Goal: Information Seeking & Learning: Learn about a topic

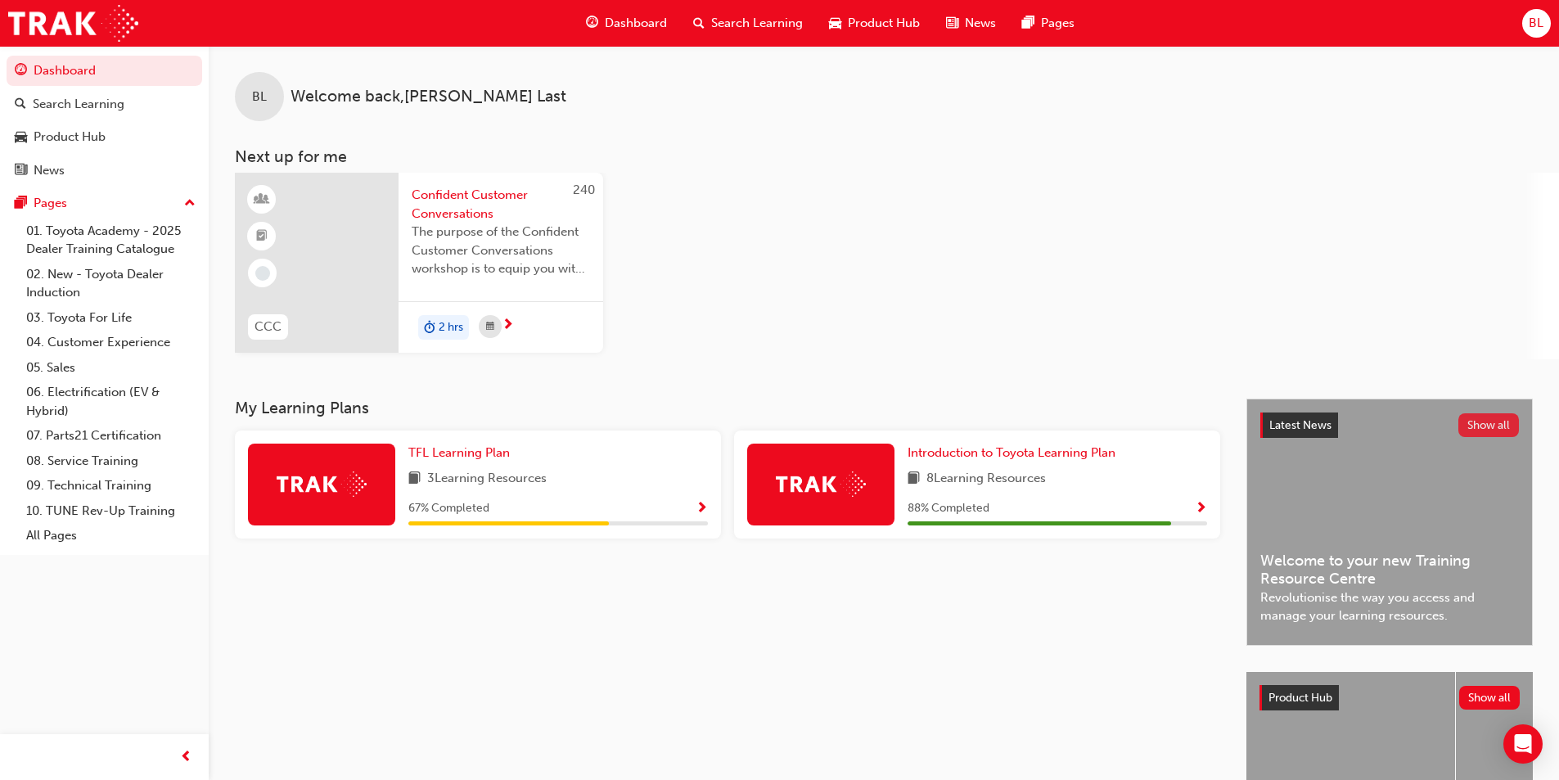
click at [783, 423] on button "Show all" at bounding box center [1488, 425] width 61 height 24
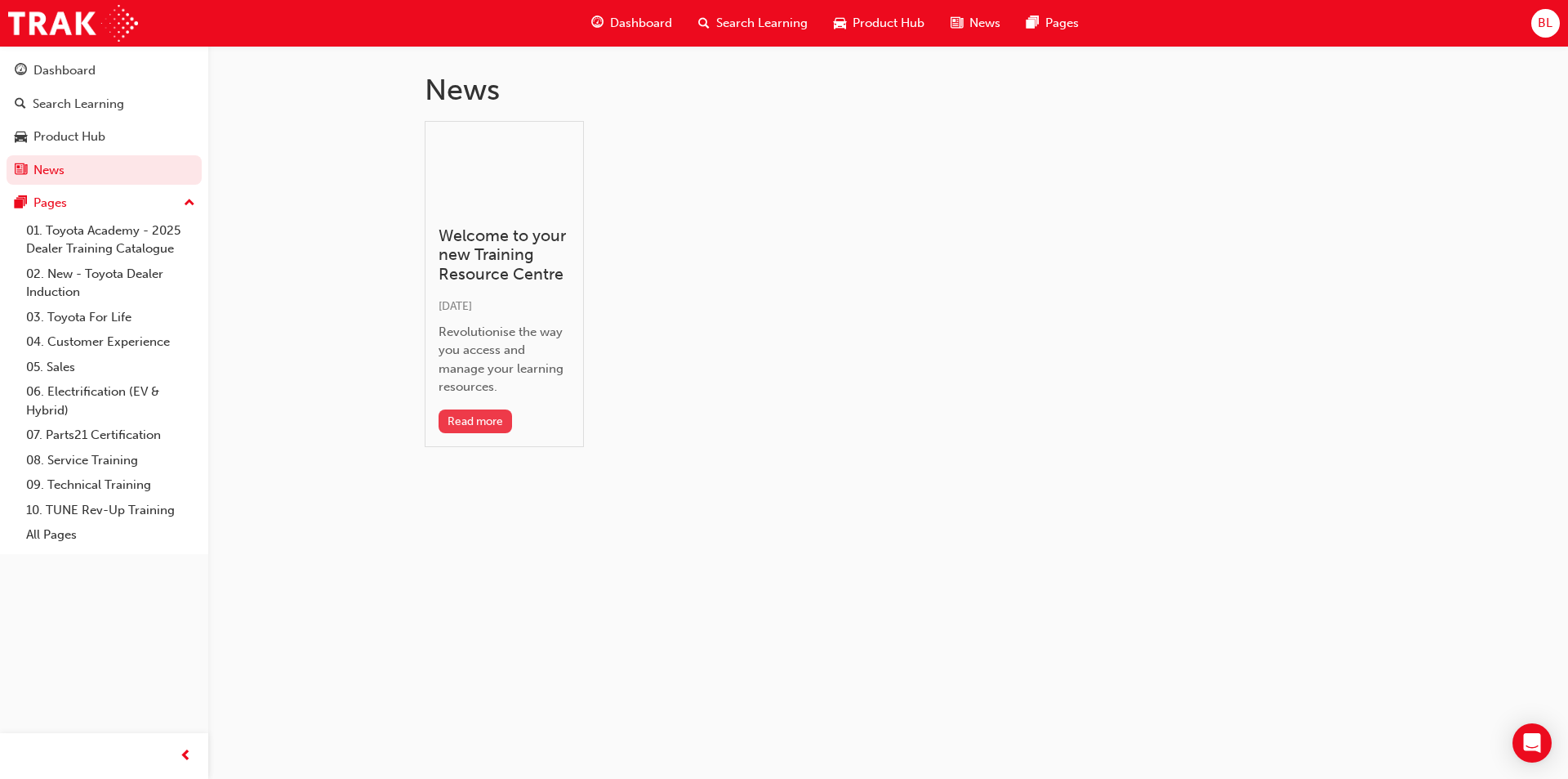
click at [497, 415] on button "Read more" at bounding box center [475, 421] width 74 height 24
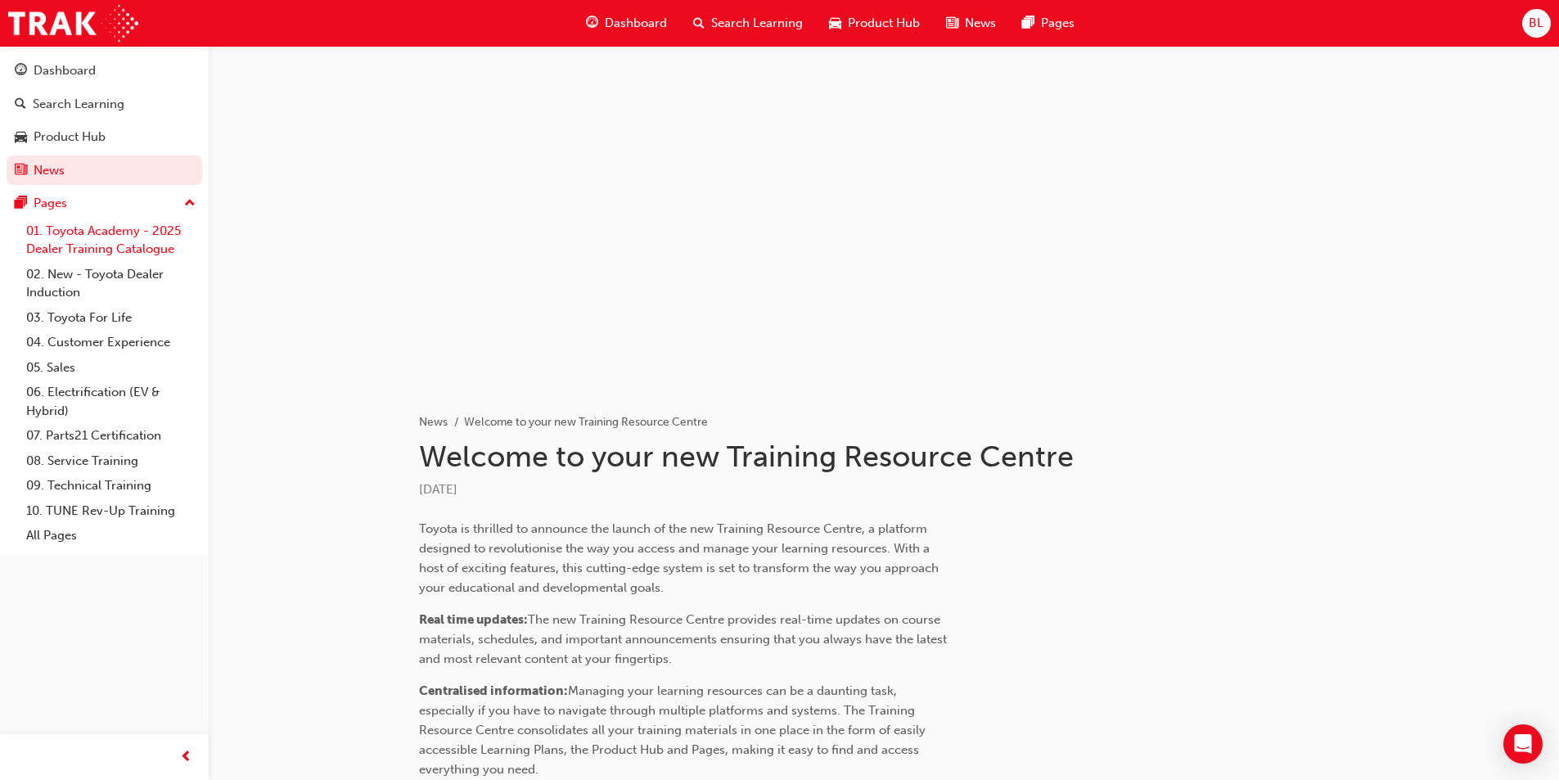
click at [106, 236] on link "01. Toyota Academy - 2025 Dealer Training Catalogue" at bounding box center [111, 239] width 182 height 43
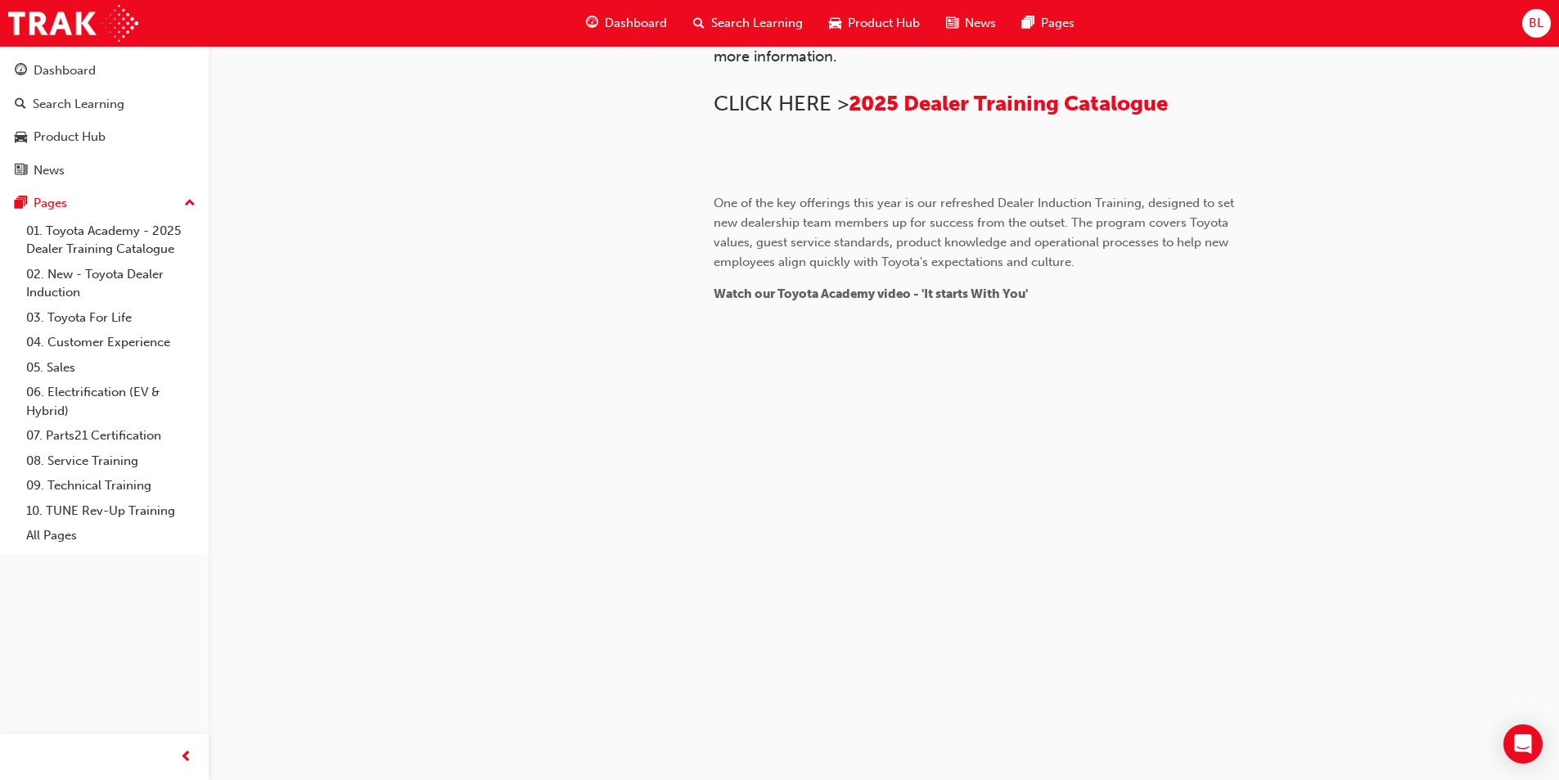
scroll to position [1476, 0]
click at [118, 275] on link "02. New - Toyota Dealer Induction" at bounding box center [111, 283] width 182 height 43
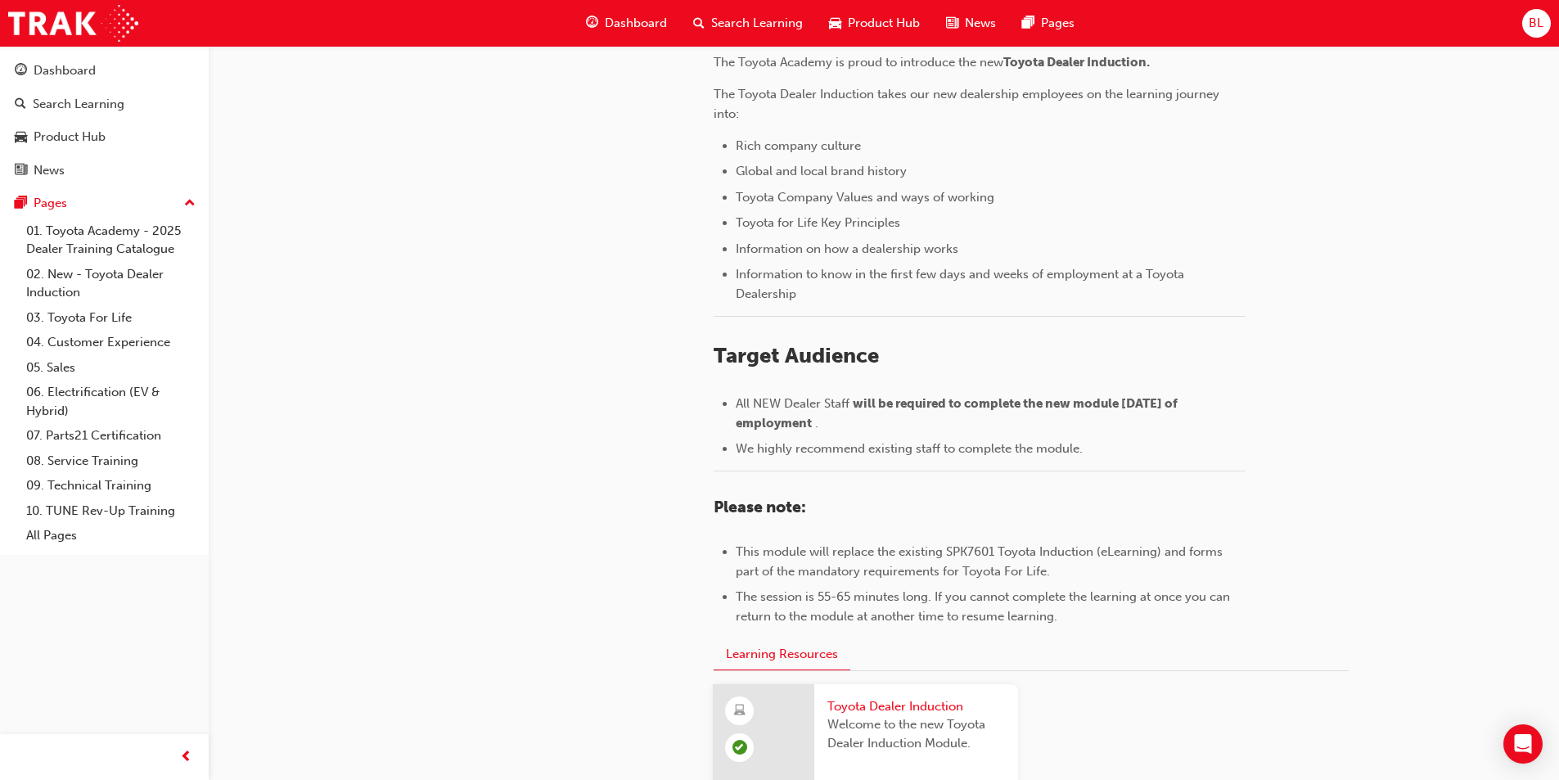
scroll to position [686, 0]
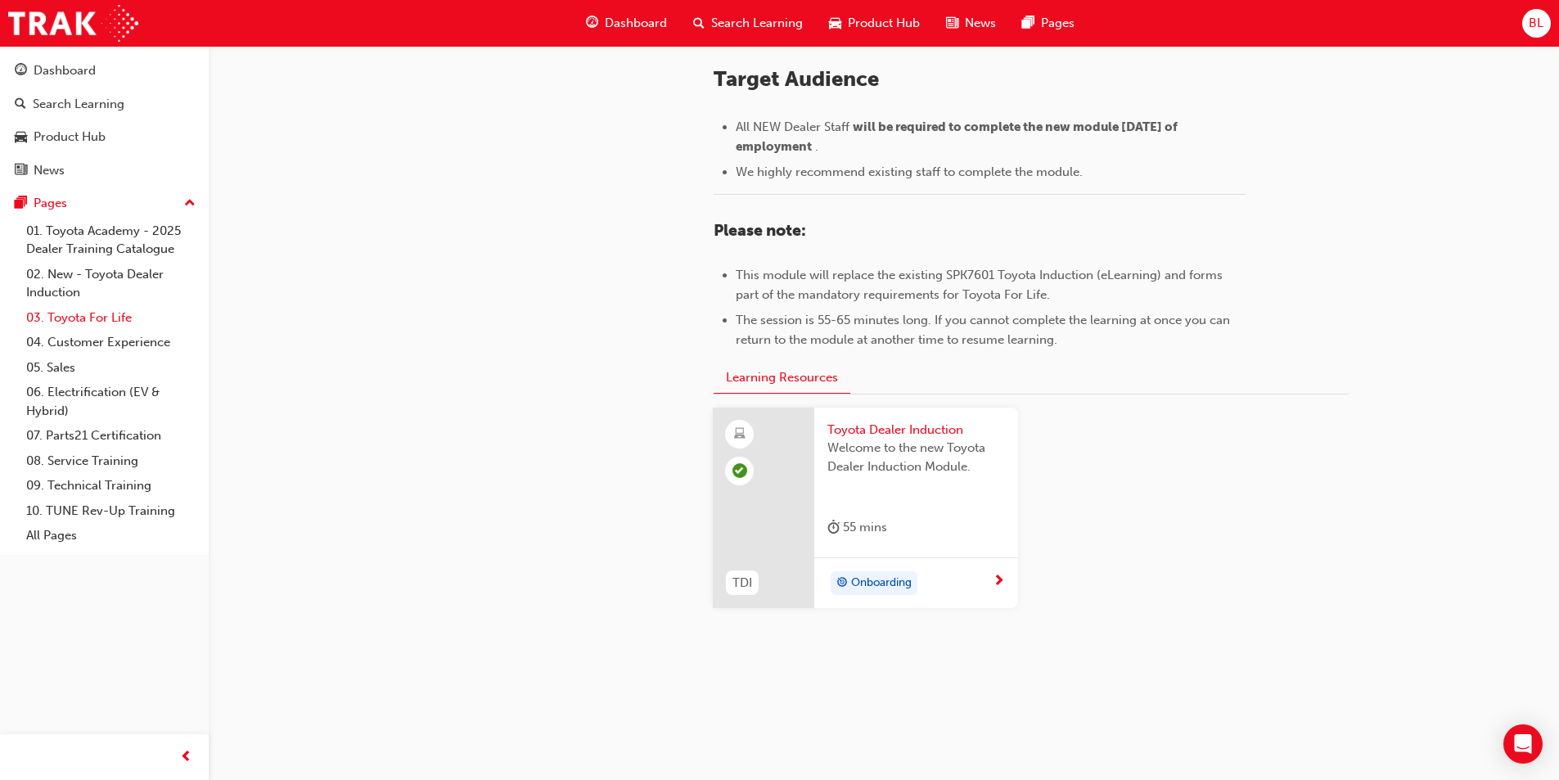
click at [125, 321] on link "03. Toyota For Life" at bounding box center [111, 317] width 182 height 25
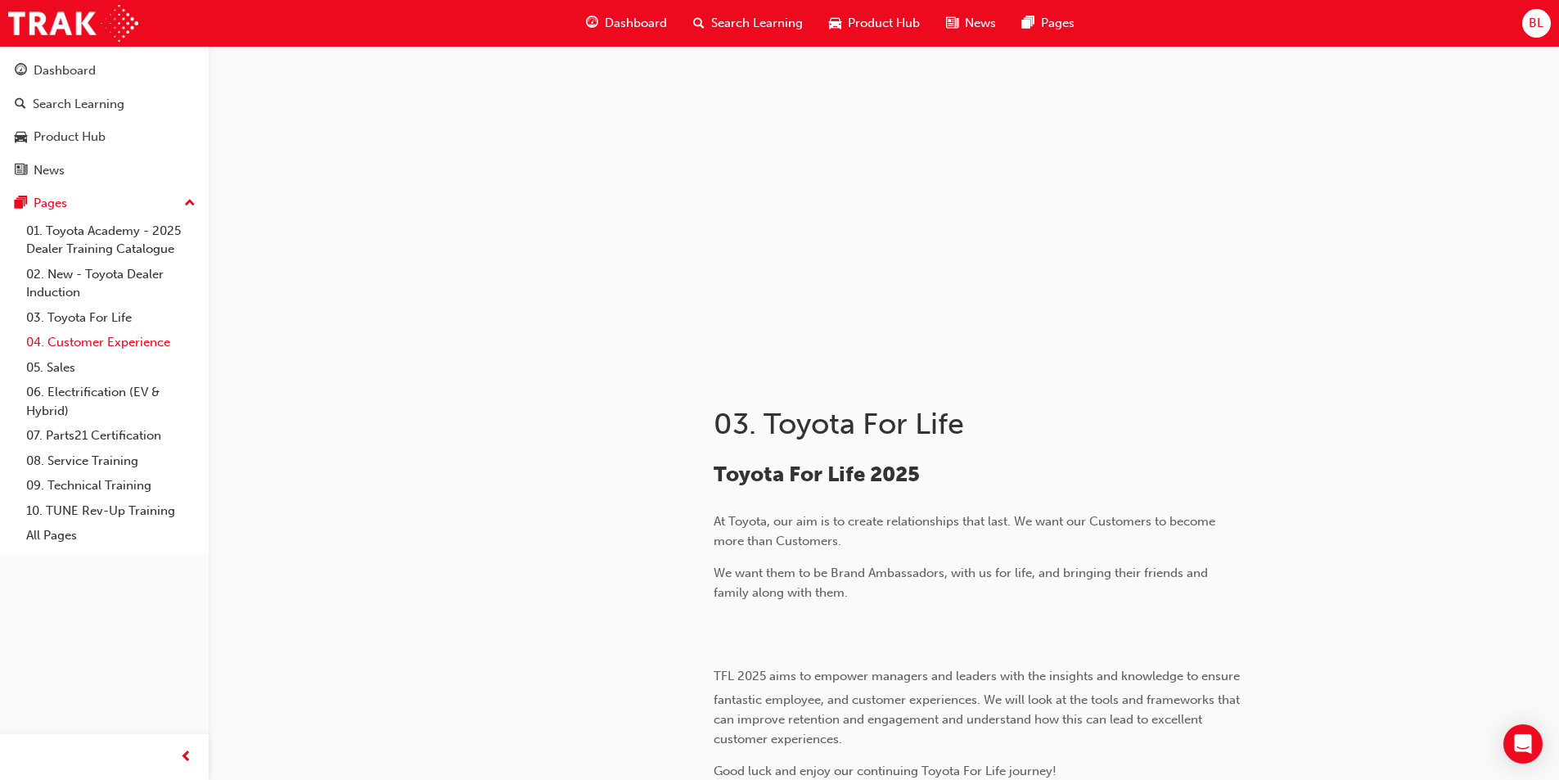
click at [107, 344] on link "04. Customer Experience" at bounding box center [111, 342] width 182 height 25
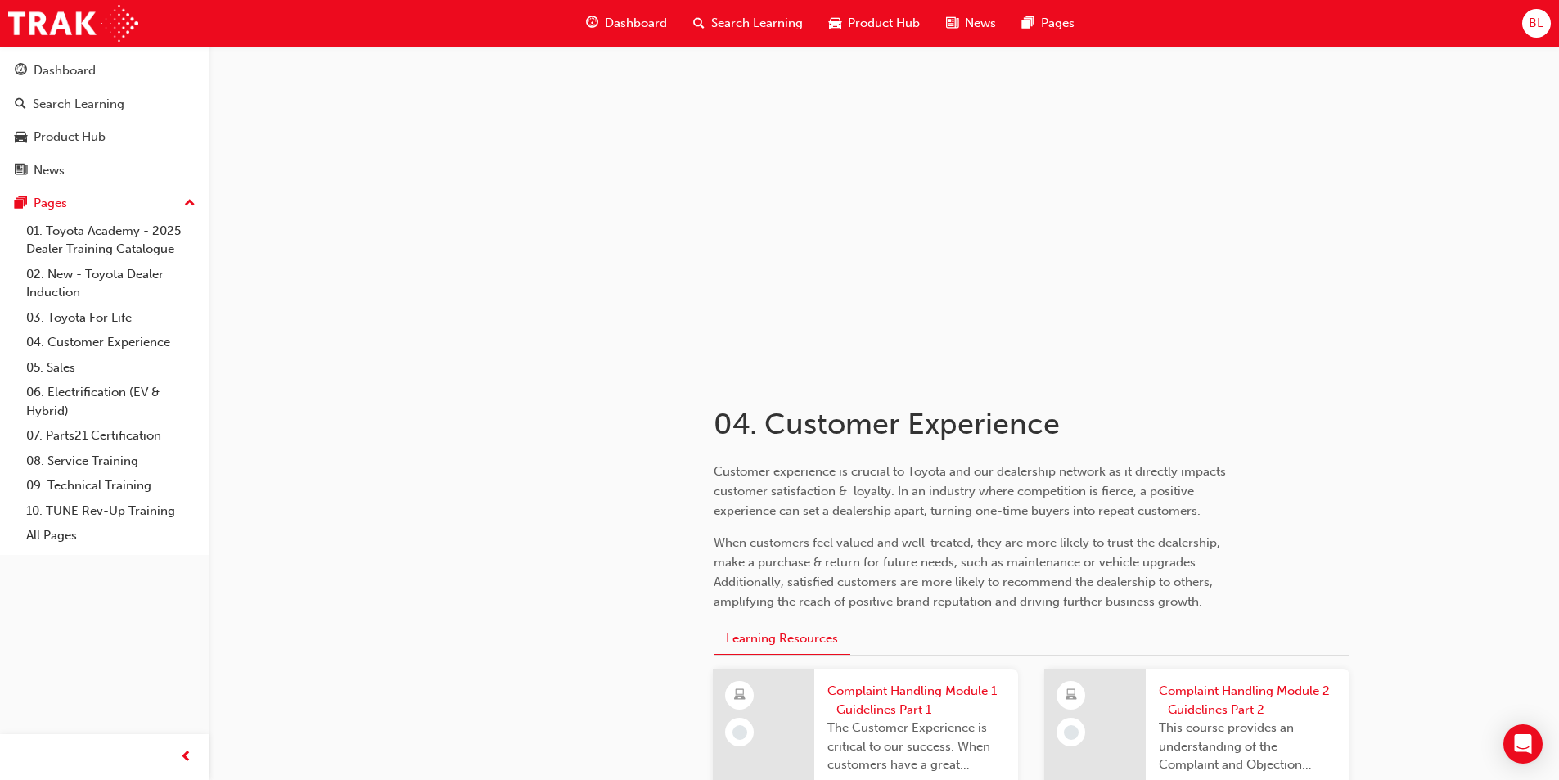
scroll to position [409, 0]
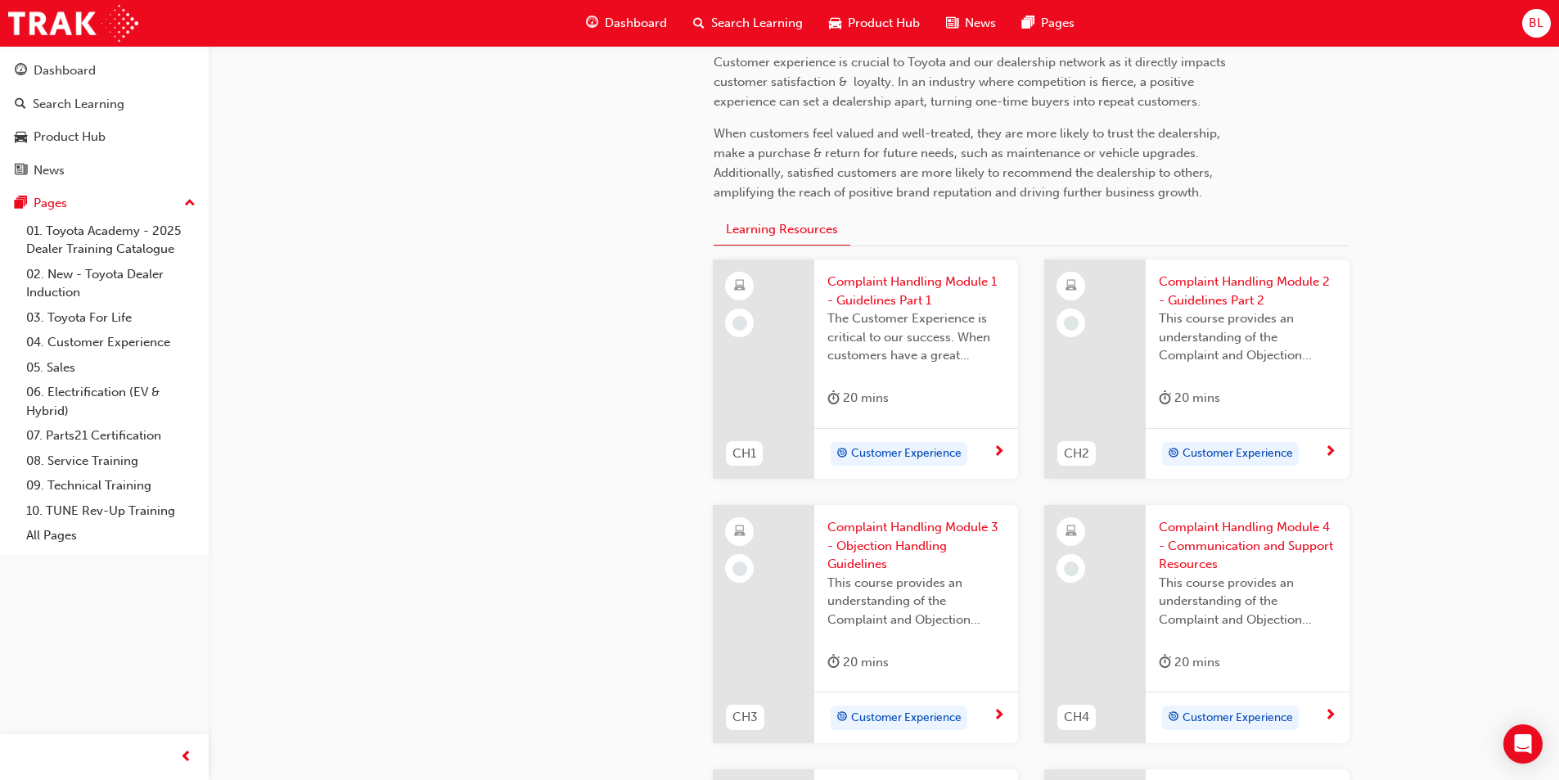
click at [783, 289] on span "Complaint Handling Module 1 - Guidelines Part 1" at bounding box center [916, 290] width 178 height 37
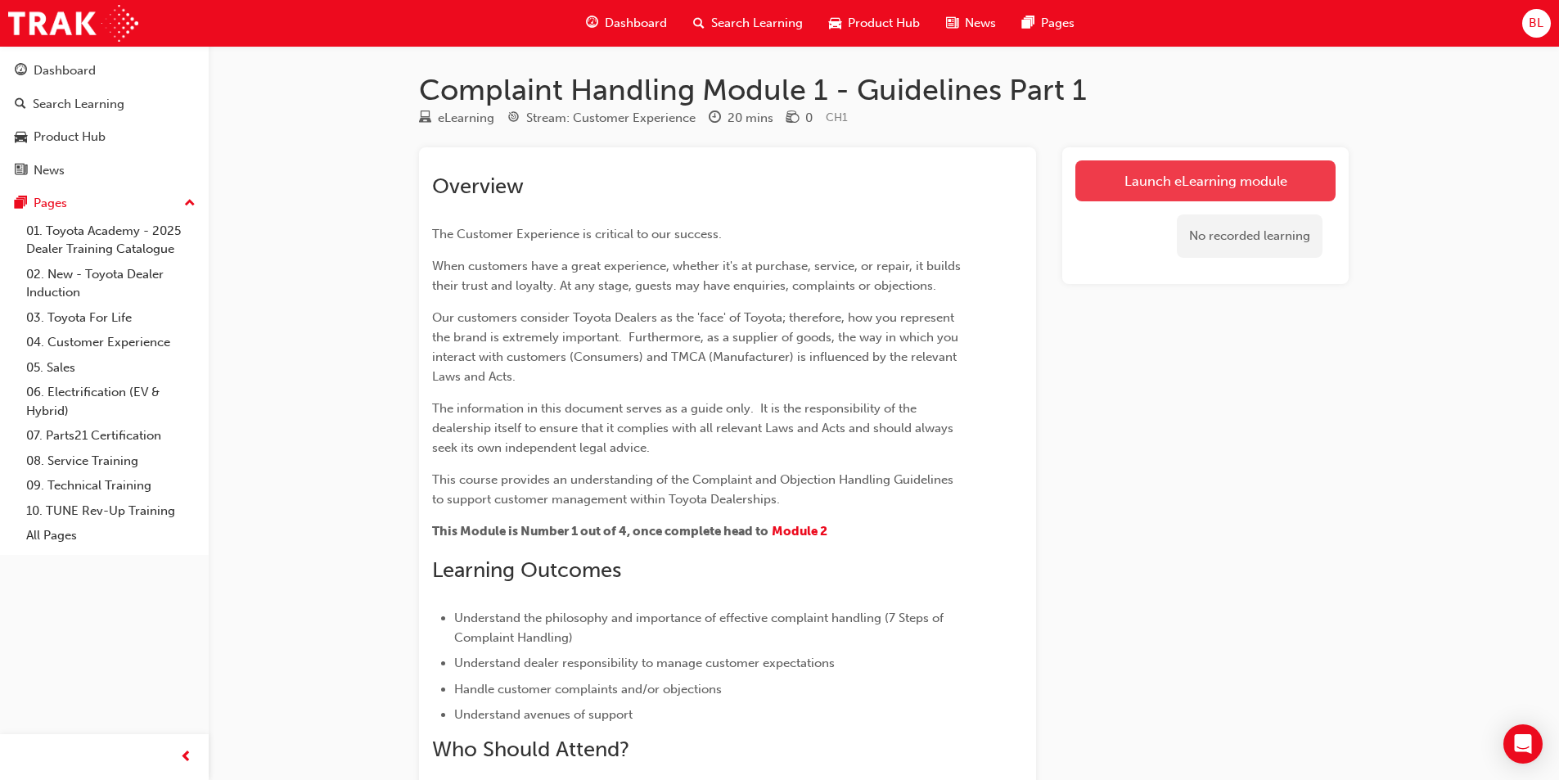
click at [783, 178] on link "Launch eLearning module" at bounding box center [1205, 180] width 260 height 41
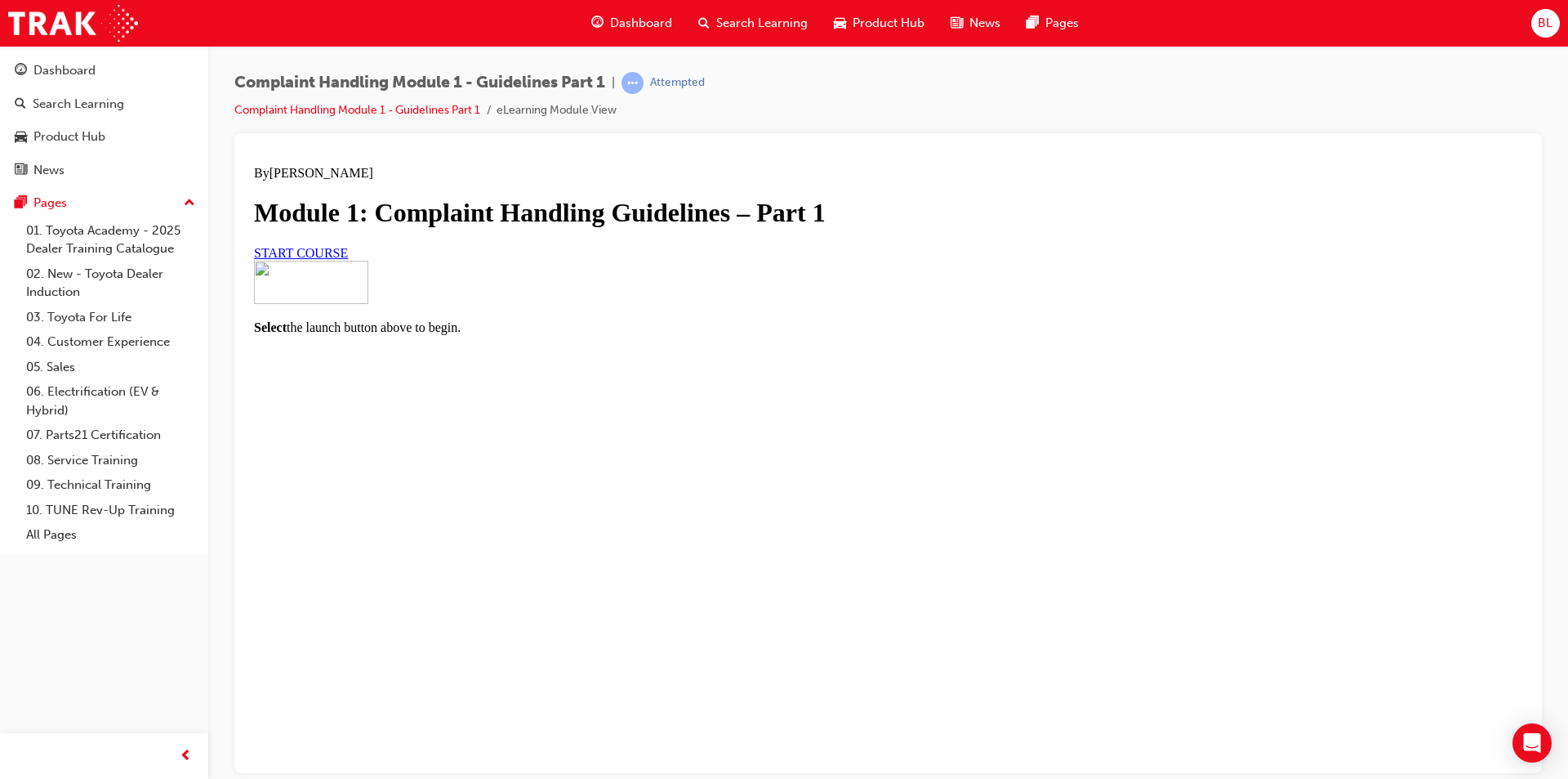
scroll to position [73, 0]
click at [680, 260] on div "By [PERSON_NAME] Module 1: Complaint Handling Guidelines – Part 1 START COURSE" at bounding box center [887, 212] width 1269 height 95
click at [348, 259] on span "START COURSE" at bounding box center [300, 252] width 94 height 14
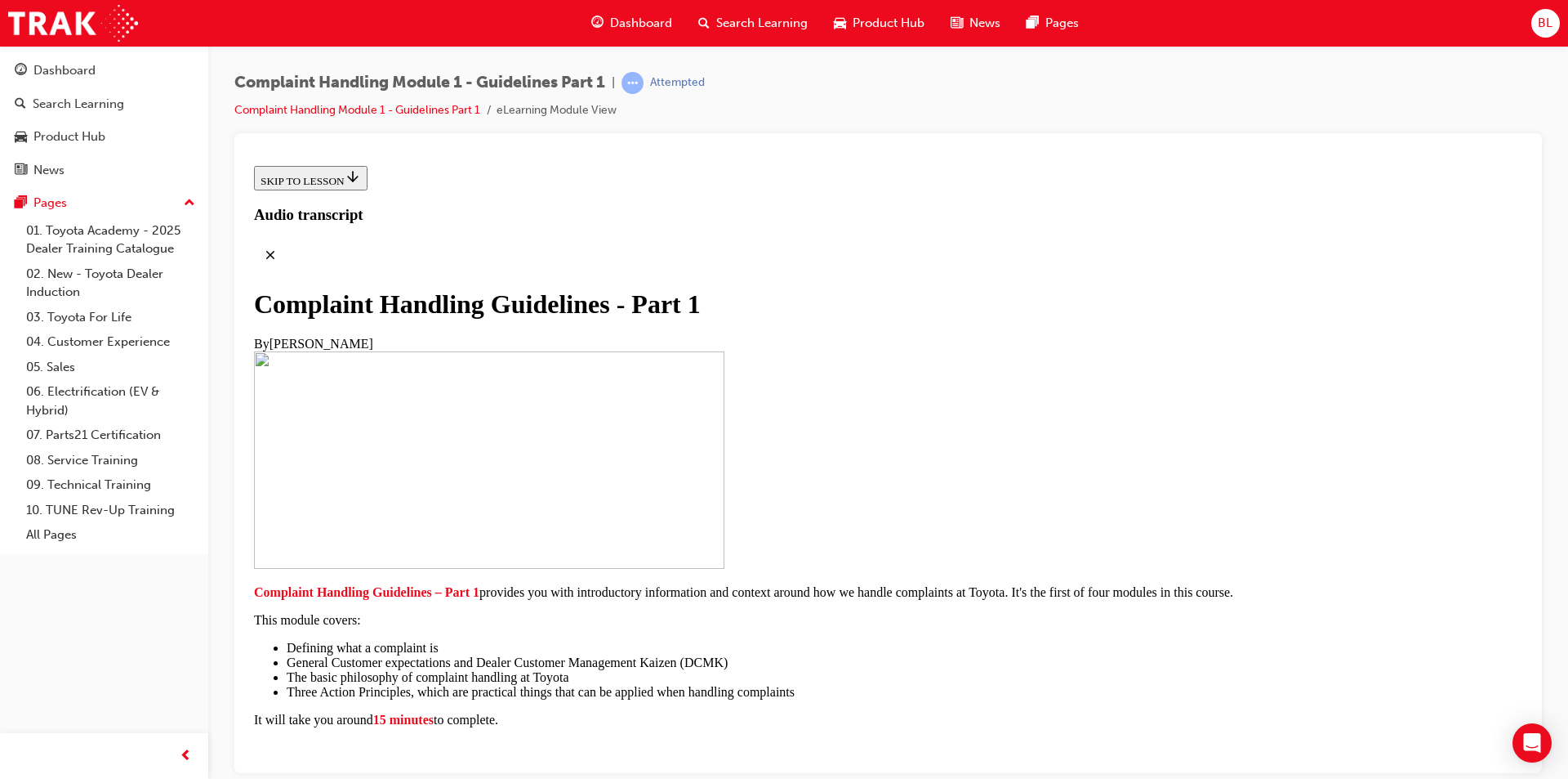
scroll to position [324, 0]
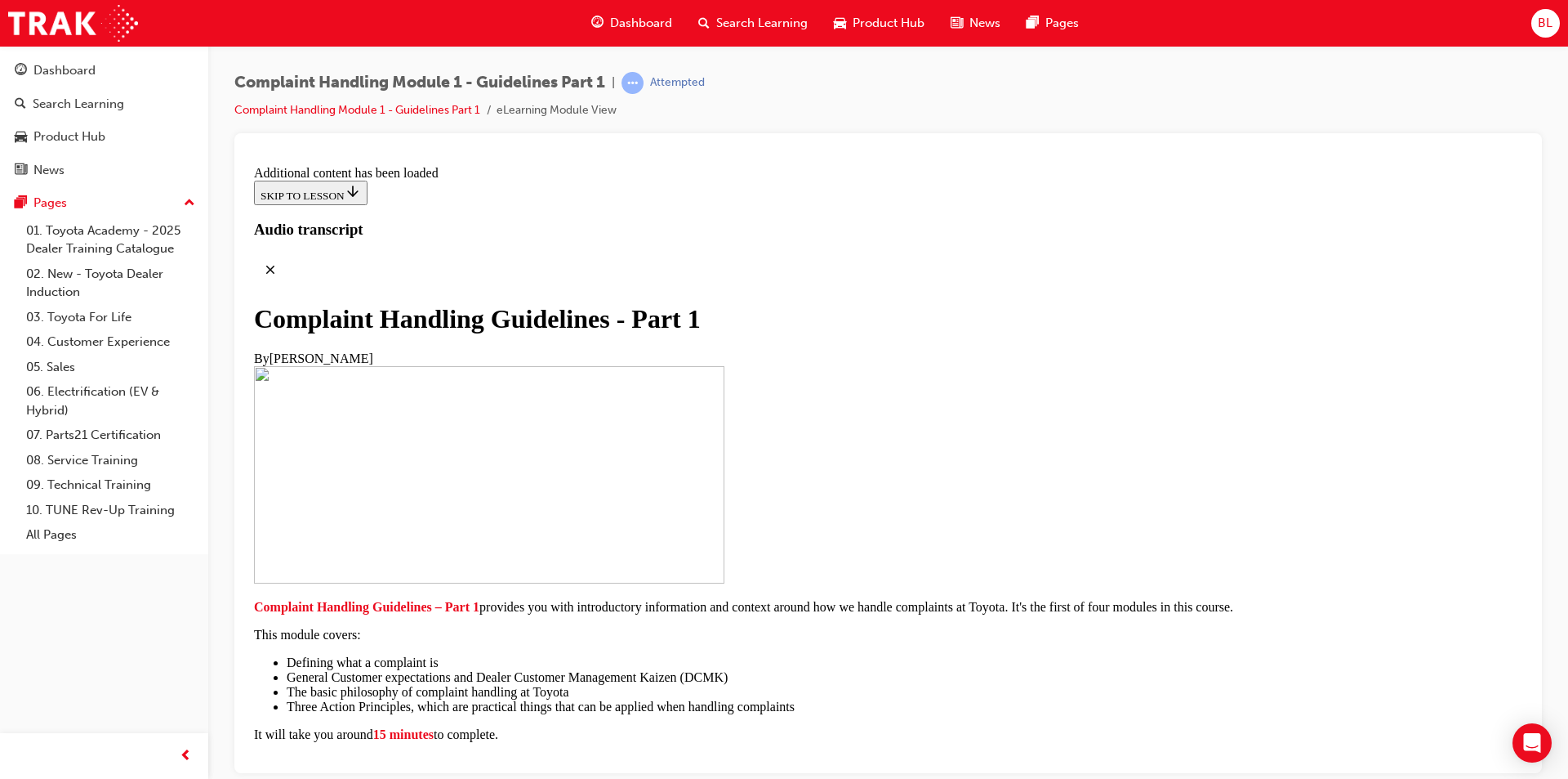
scroll to position [1130, 0]
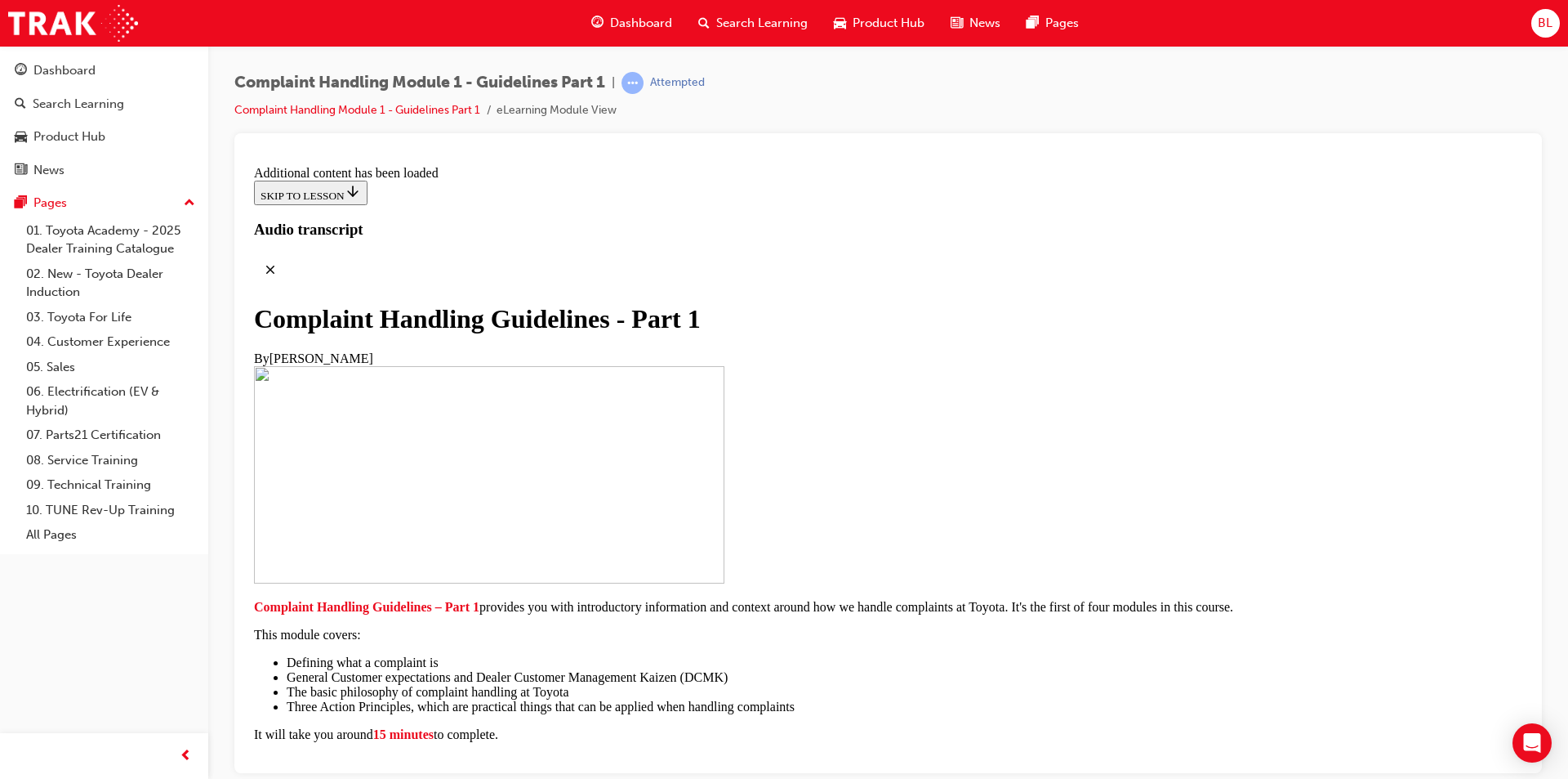
scroll to position [3362, 0]
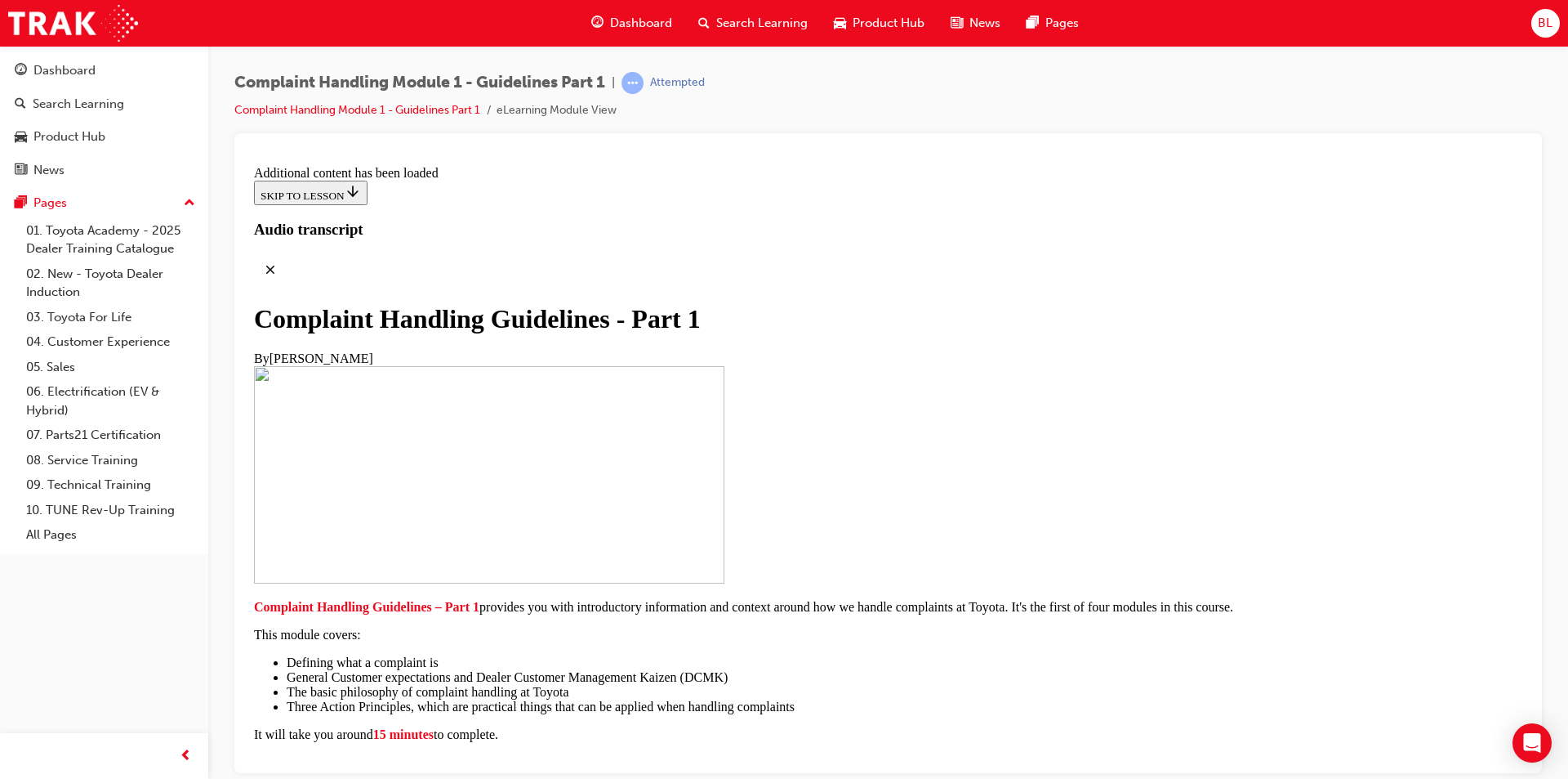
drag, startPoint x: 1044, startPoint y: 416, endPoint x: 1050, endPoint y: 428, distance: 13.4
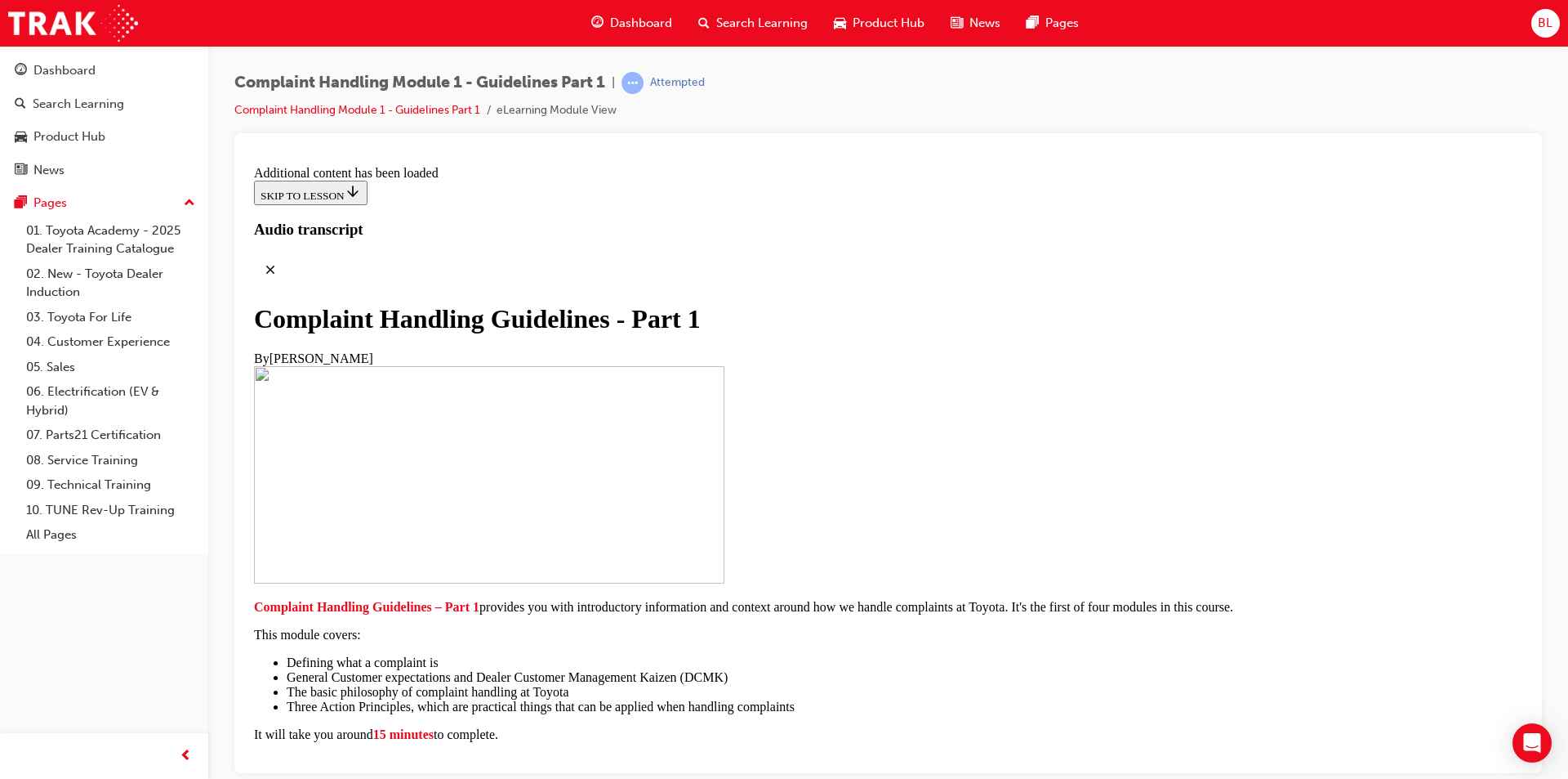
scroll to position [6247, 0]
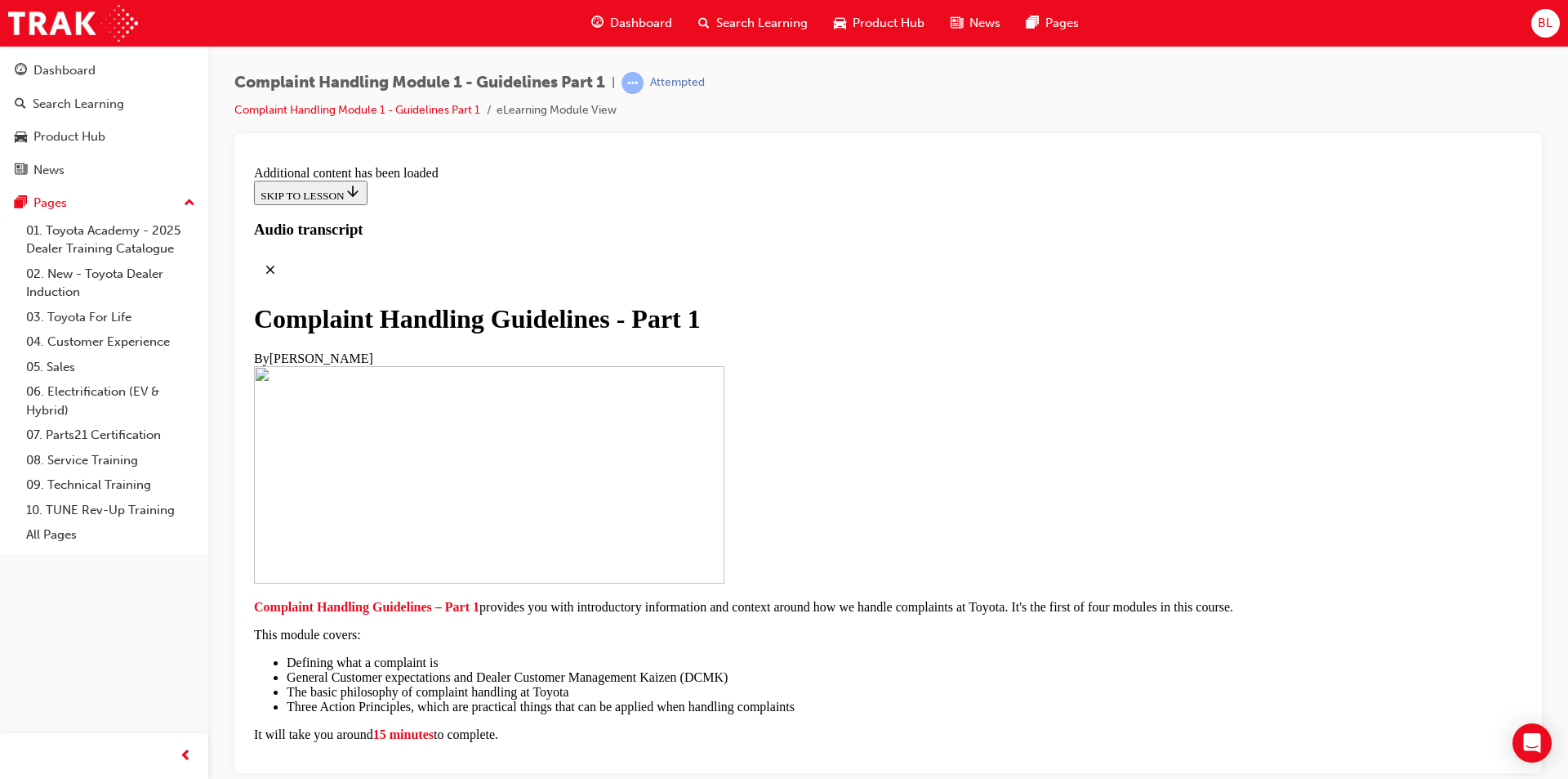
scroll to position [8265, 0]
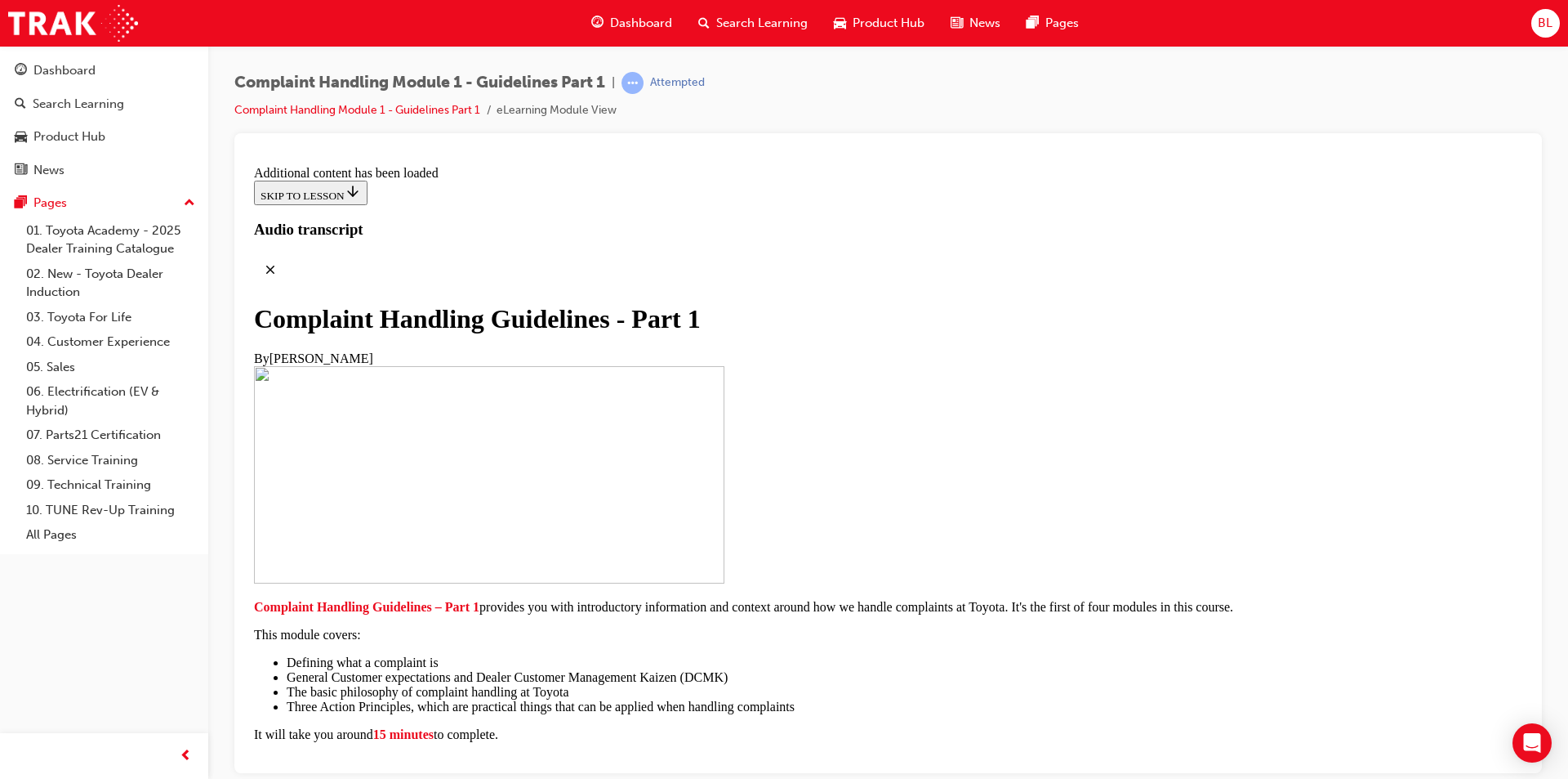
scroll to position [10864, 0]
radio input "true"
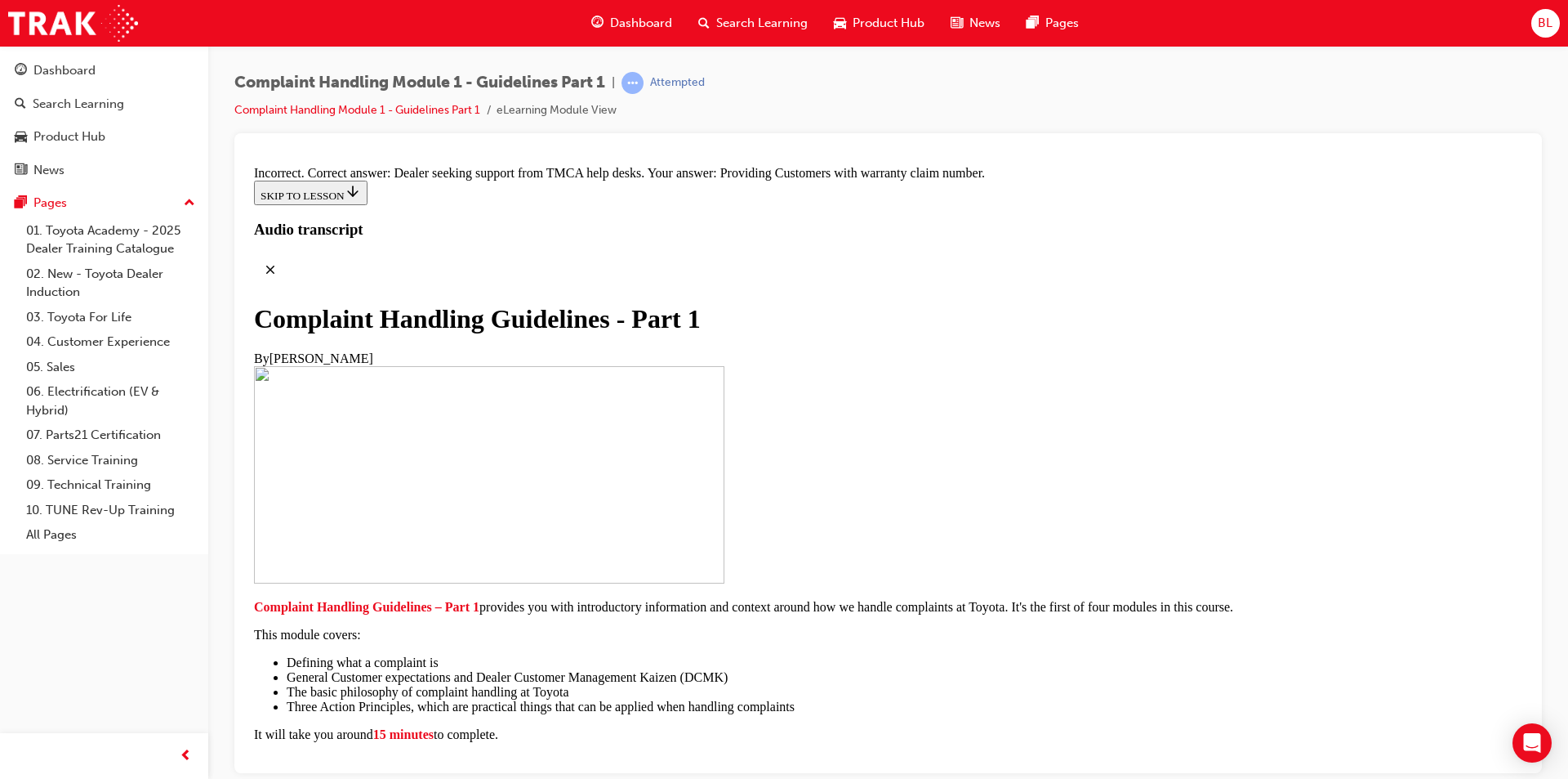
scroll to position [10869, 0]
radio input "true"
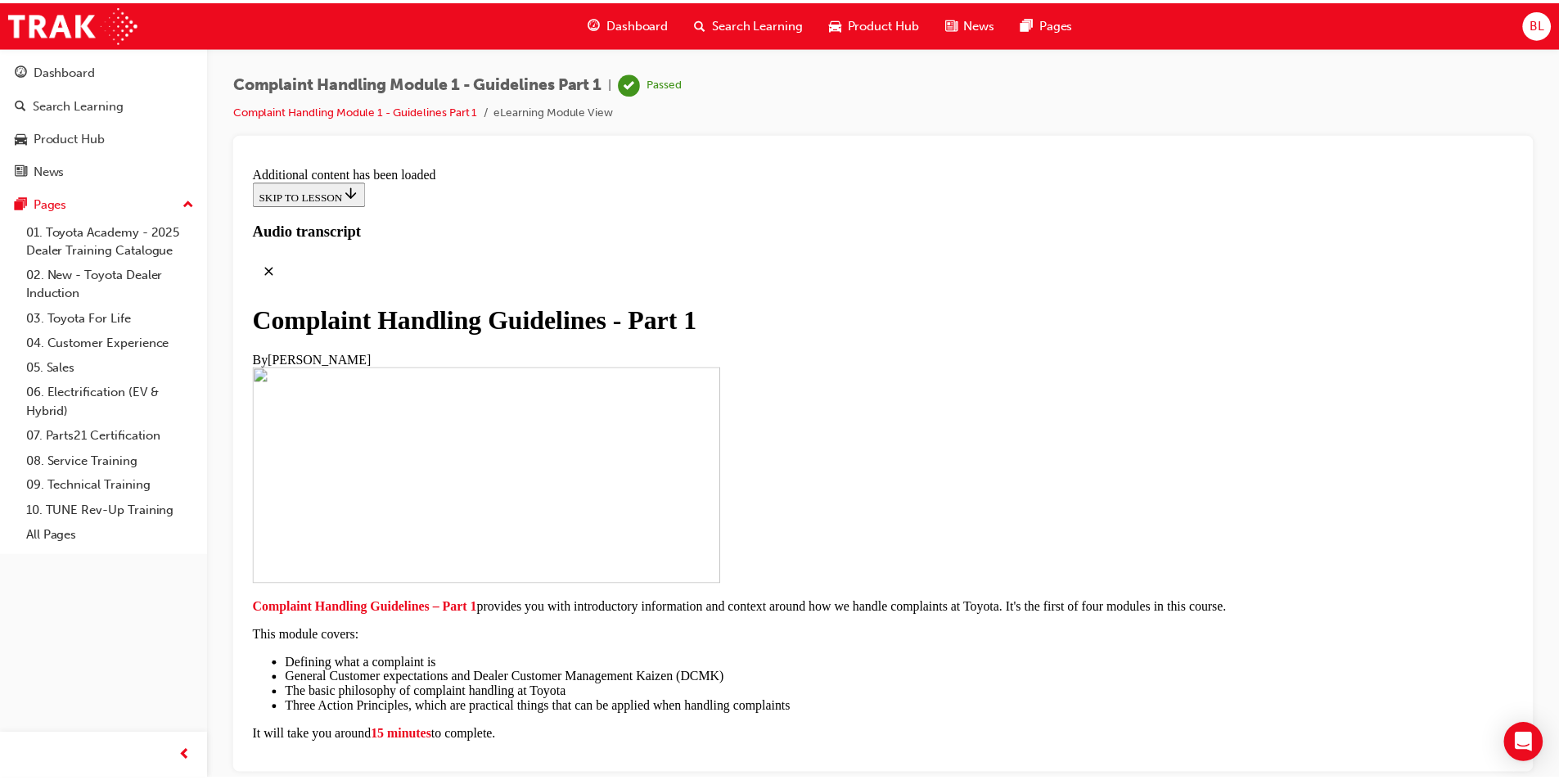
scroll to position [11939, 0]
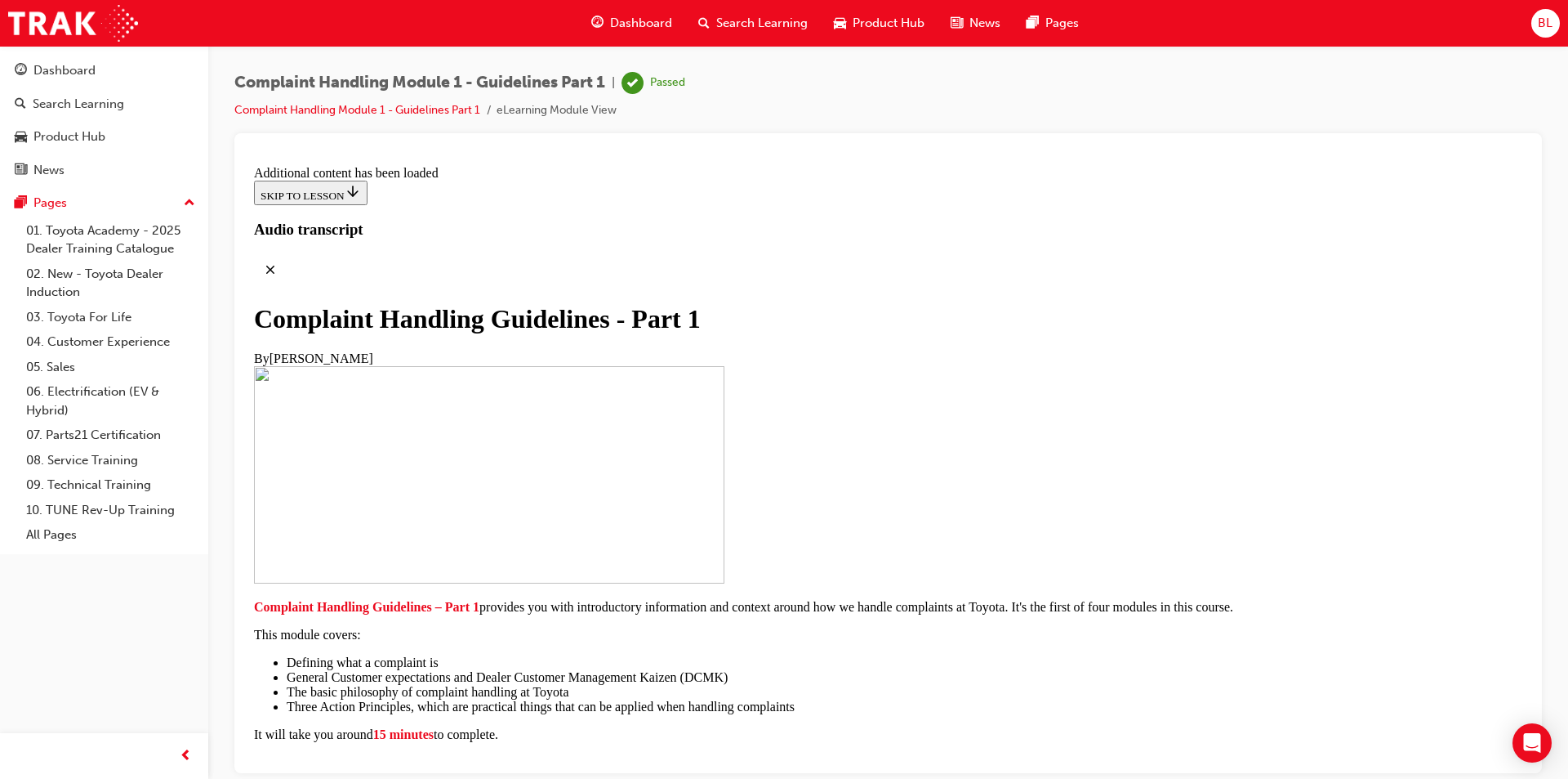
click at [124, 339] on link "04. Customer Experience" at bounding box center [111, 342] width 182 height 25
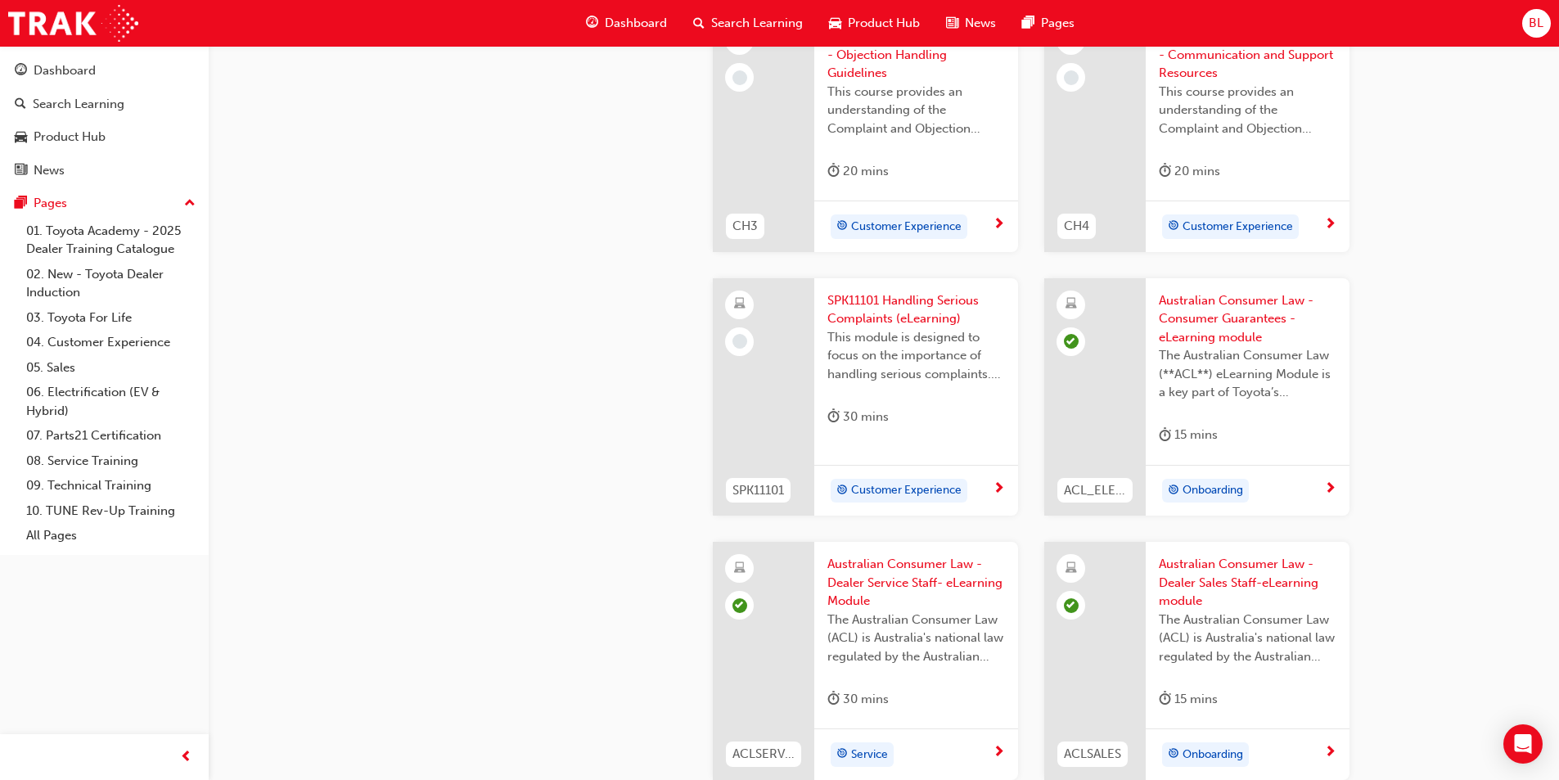
scroll to position [245, 0]
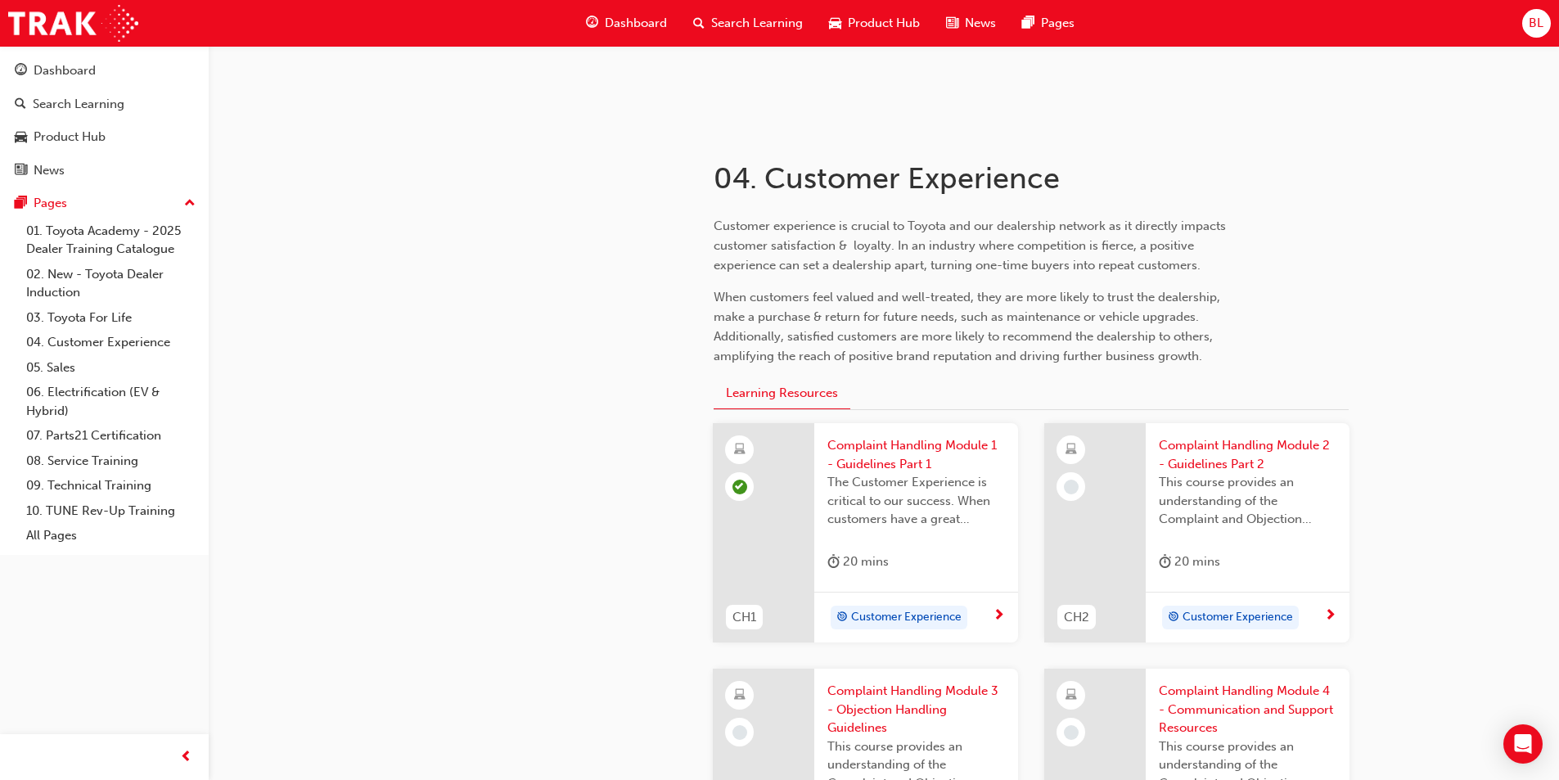
click at [783, 448] on span "Complaint Handling Module 2 - Guidelines Part 2" at bounding box center [1247, 454] width 178 height 37
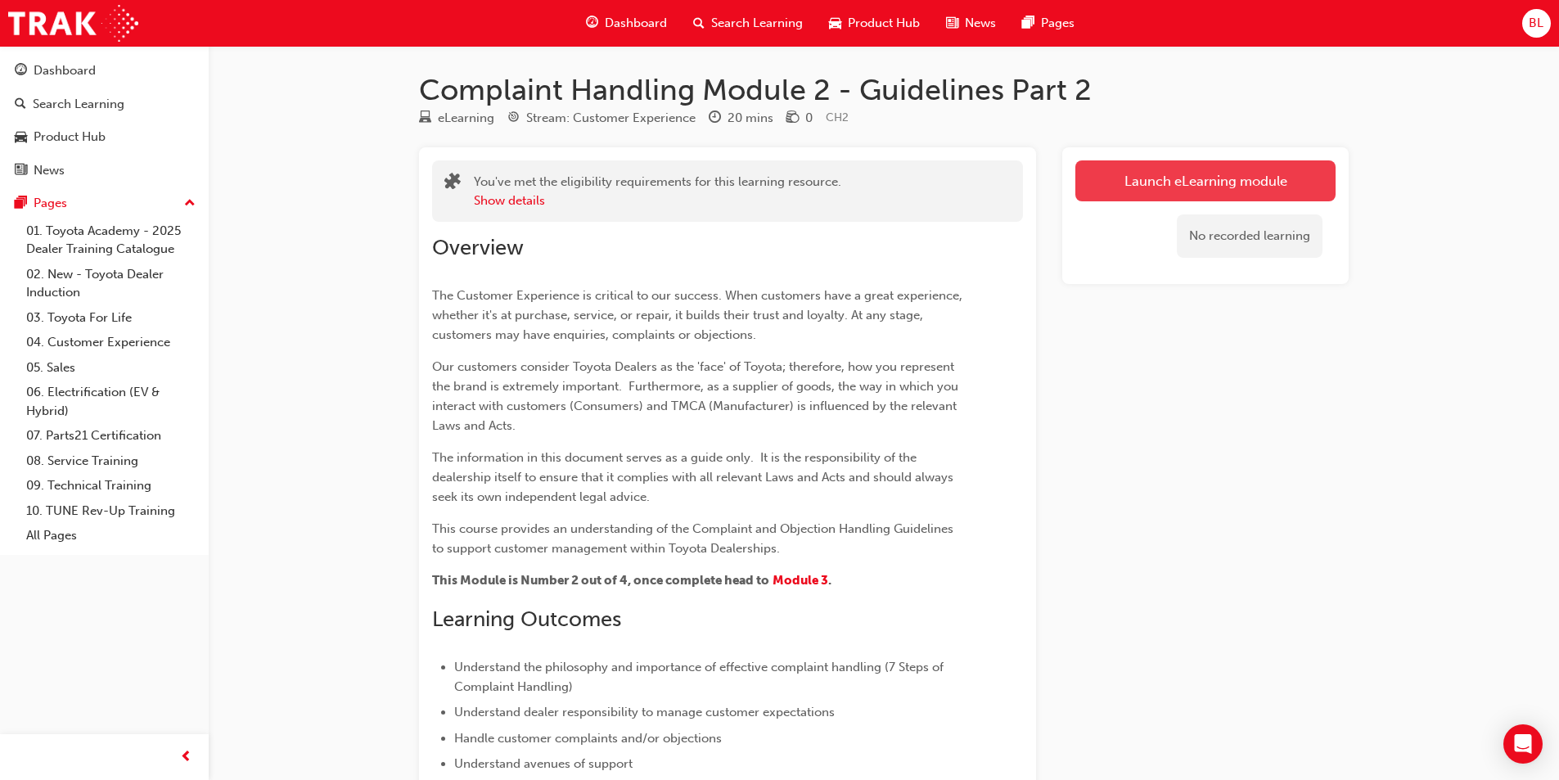
click at [783, 174] on link "Launch eLearning module" at bounding box center [1205, 180] width 260 height 41
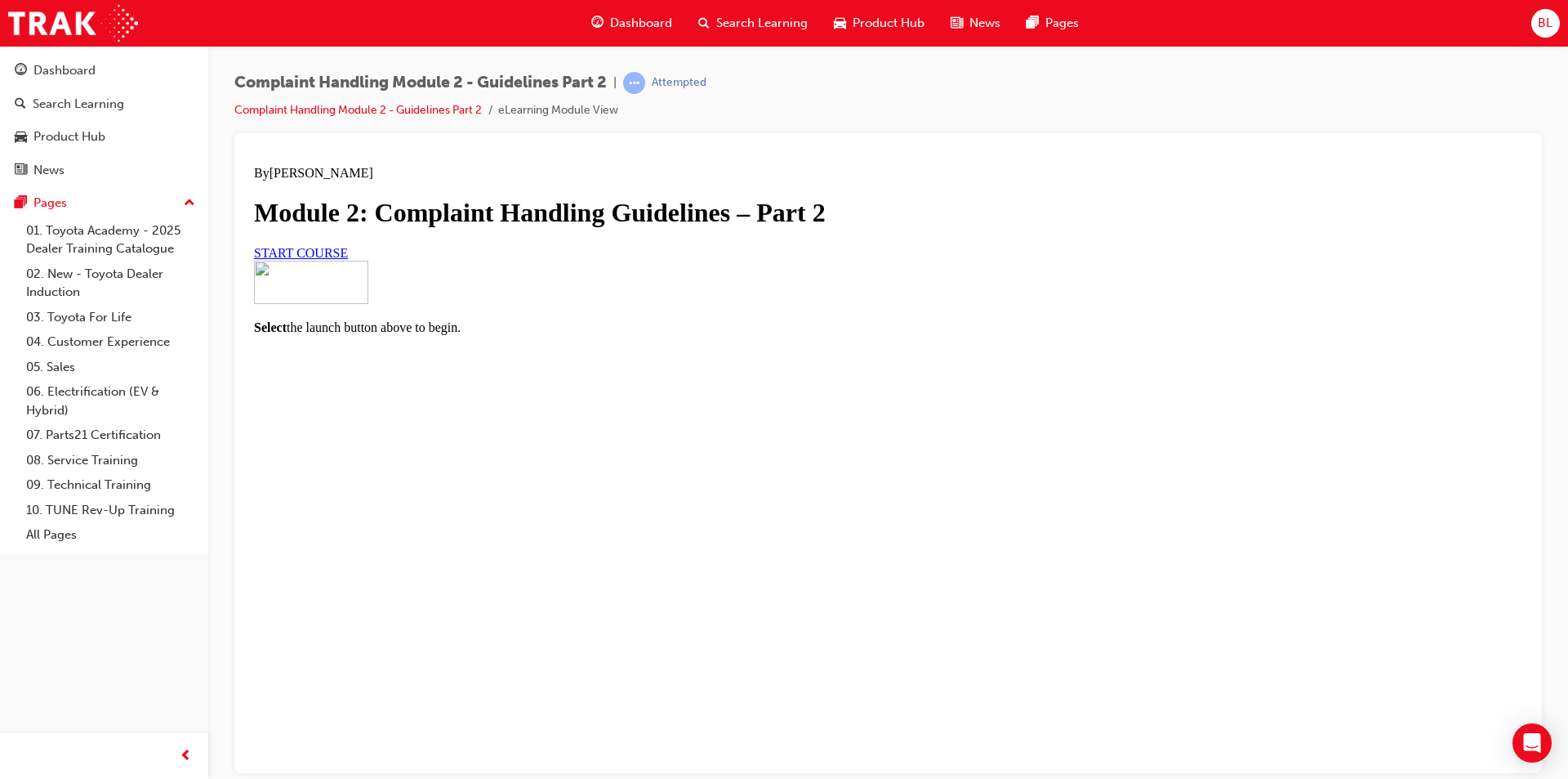
click at [348, 259] on link "START COURSE" at bounding box center [300, 252] width 94 height 14
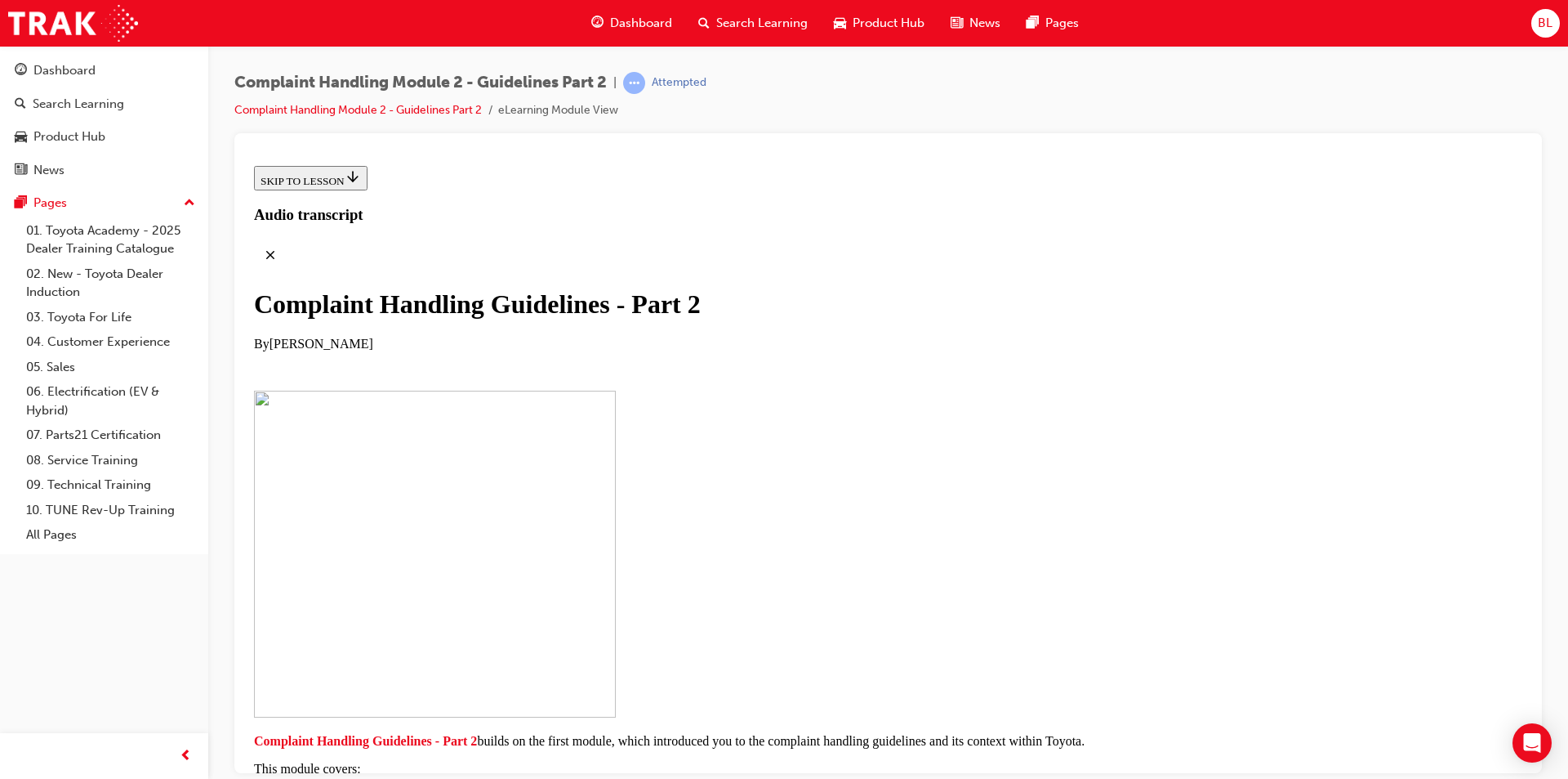
scroll to position [308, 0]
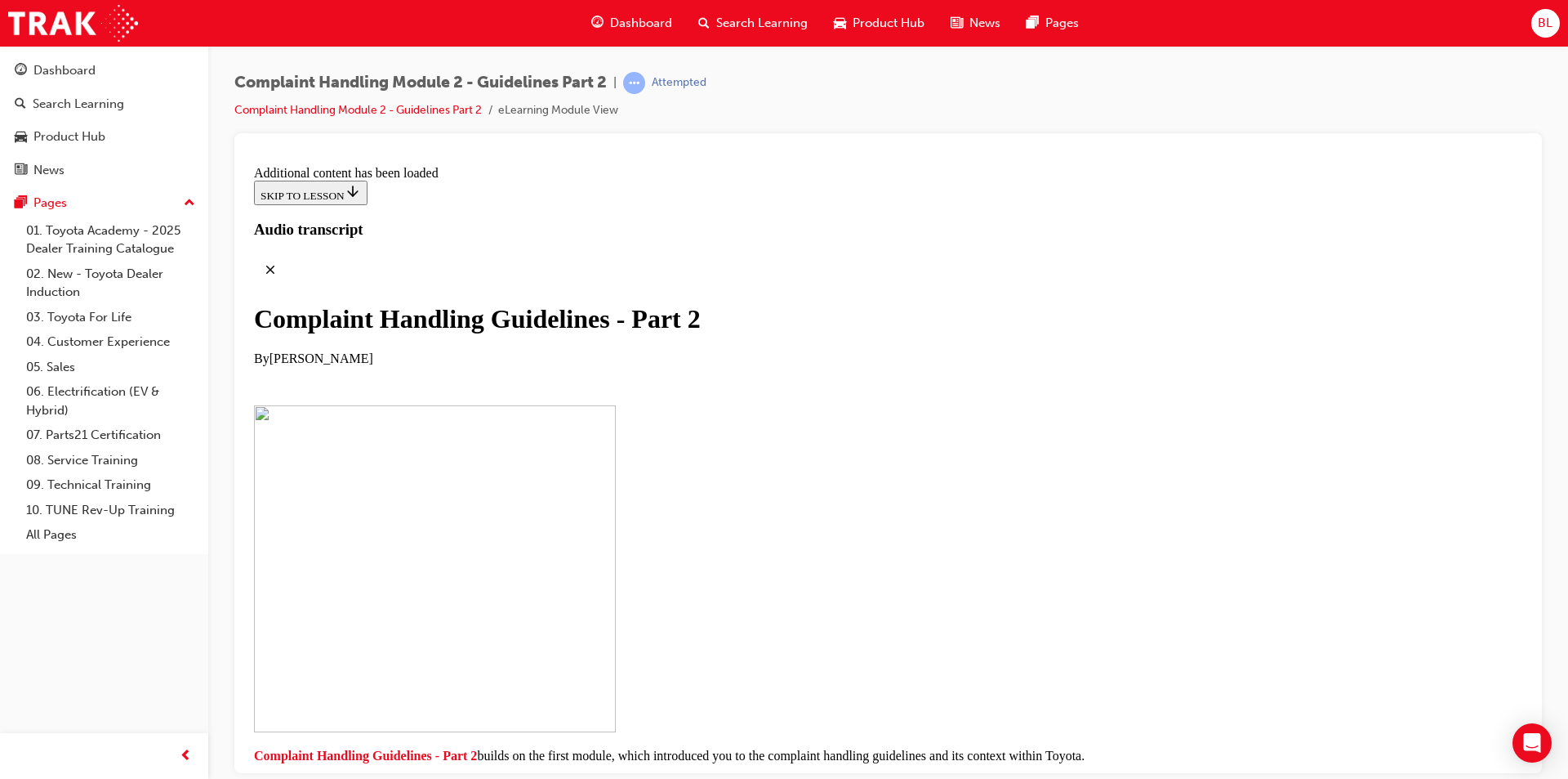
scroll to position [1242, 0]
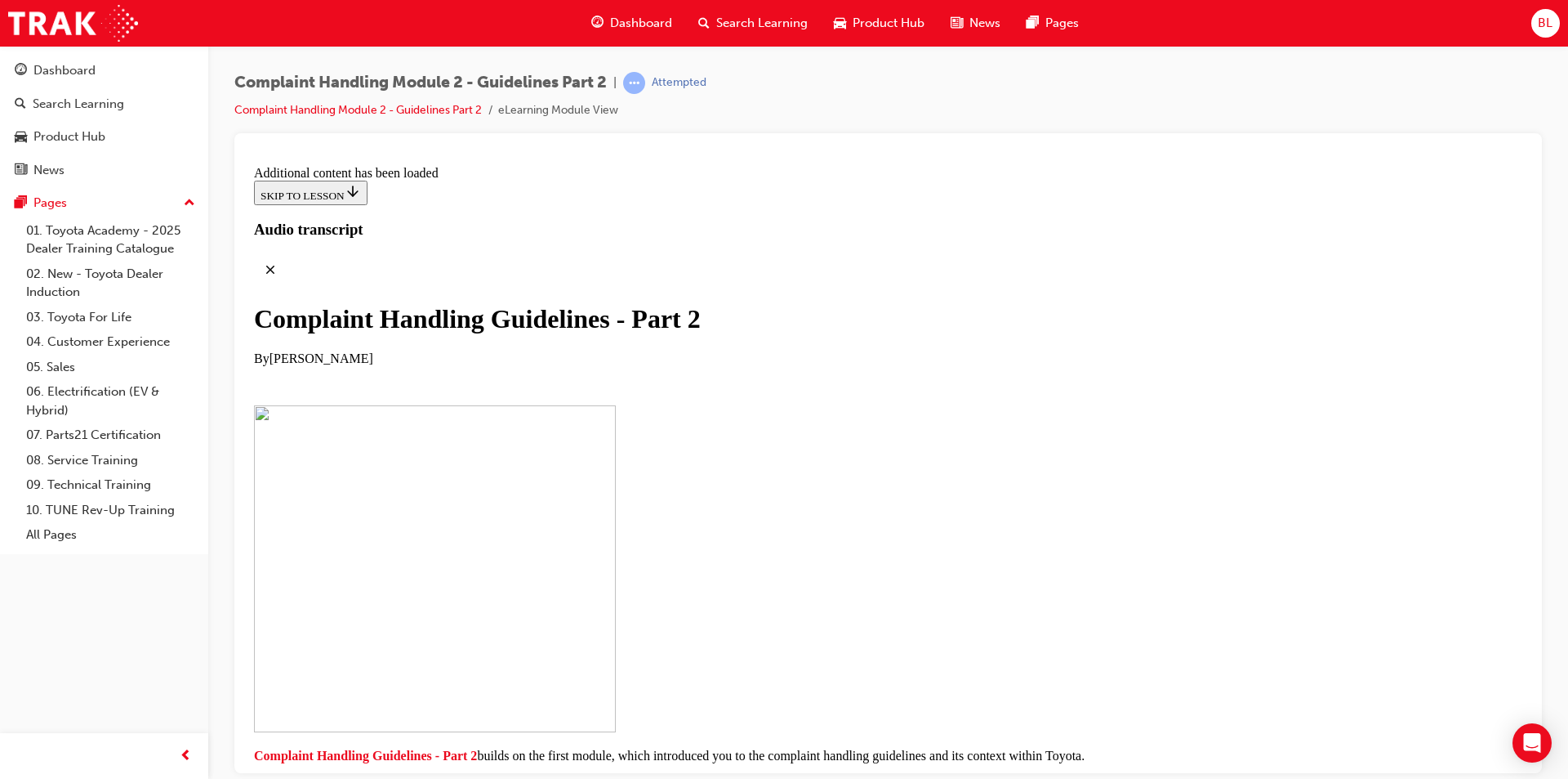
scroll to position [3384, 0]
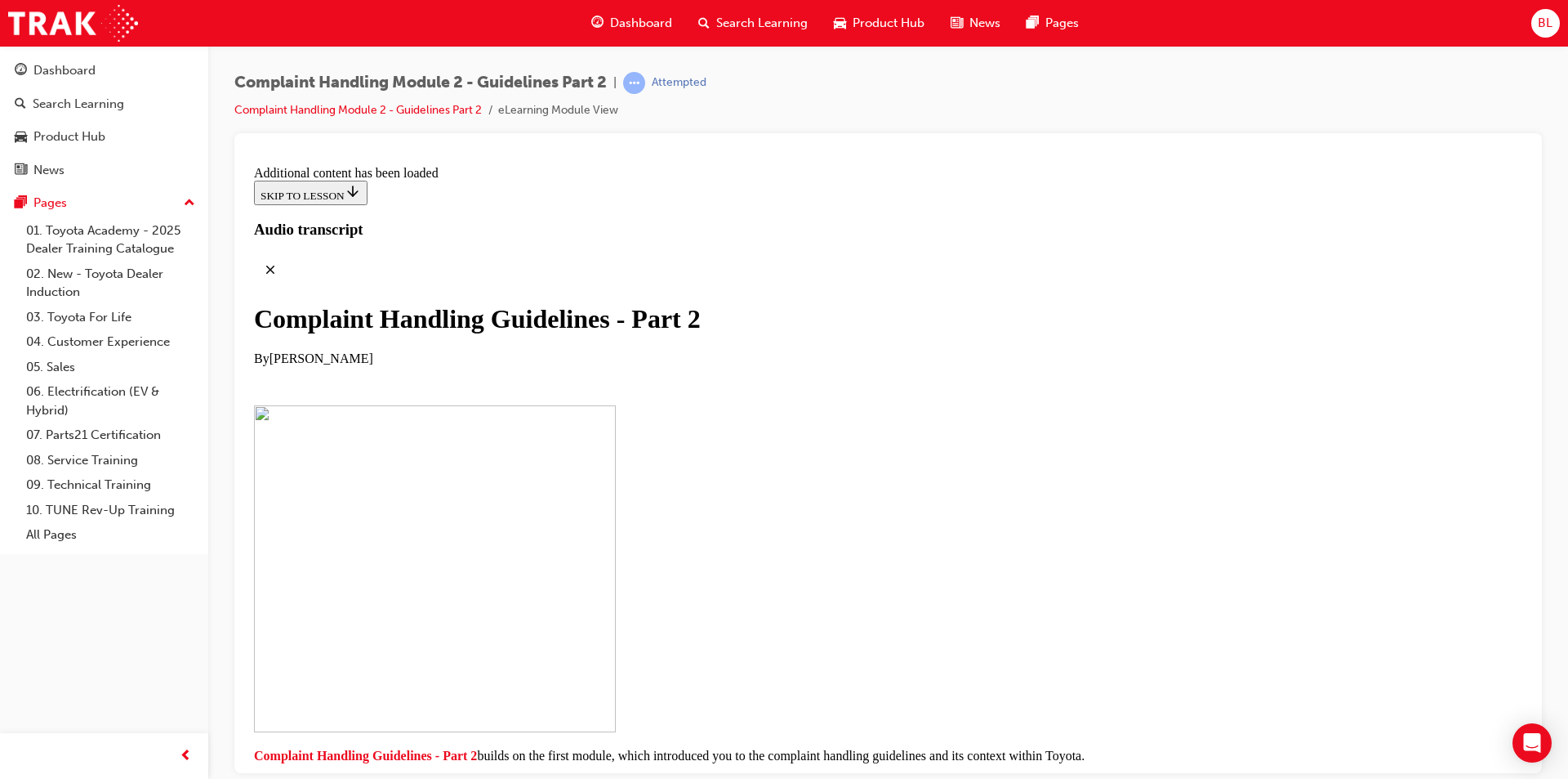
drag, startPoint x: 994, startPoint y: 677, endPoint x: 985, endPoint y: 698, distance: 22.8
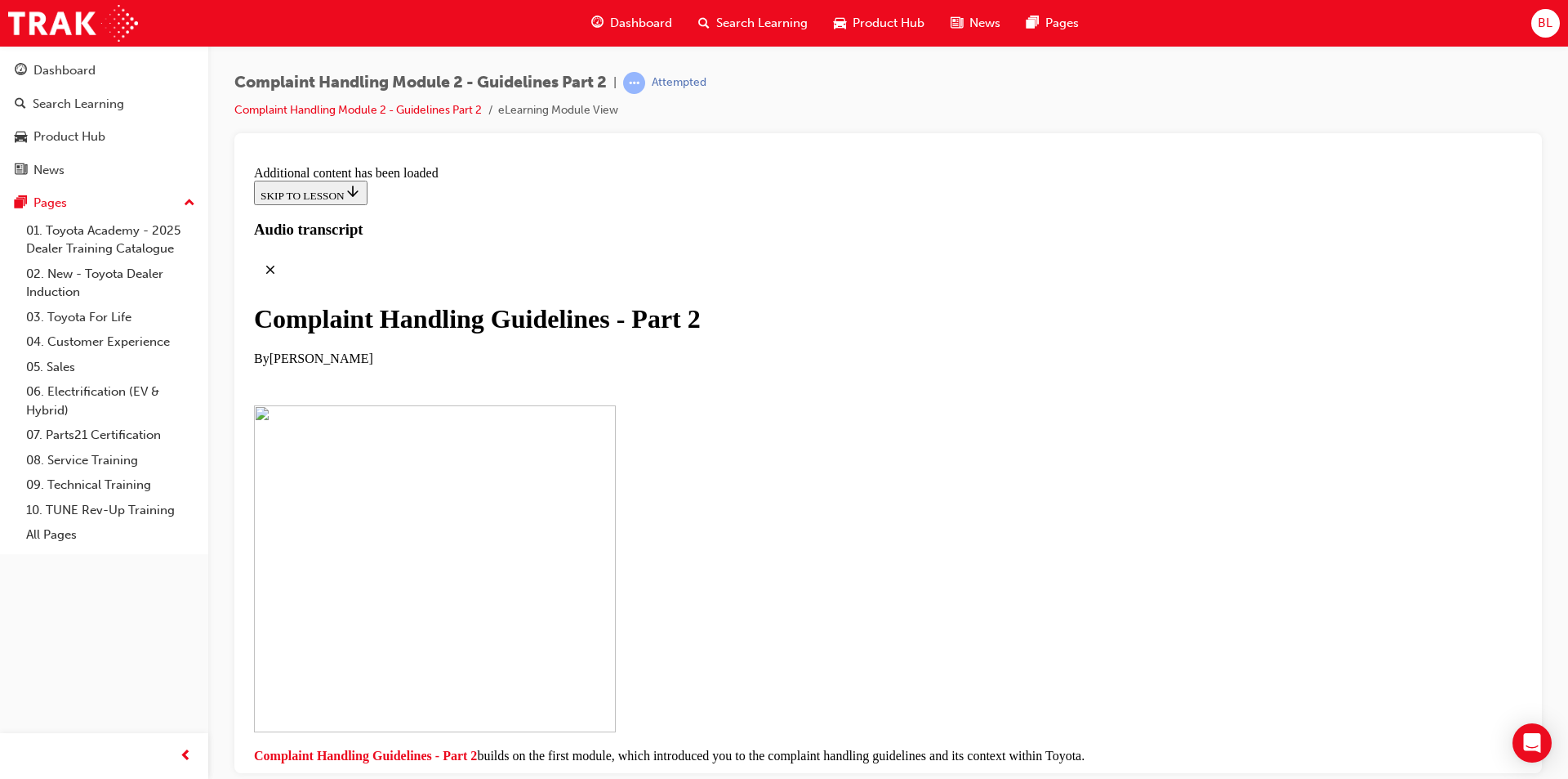
scroll to position [9767, 0]
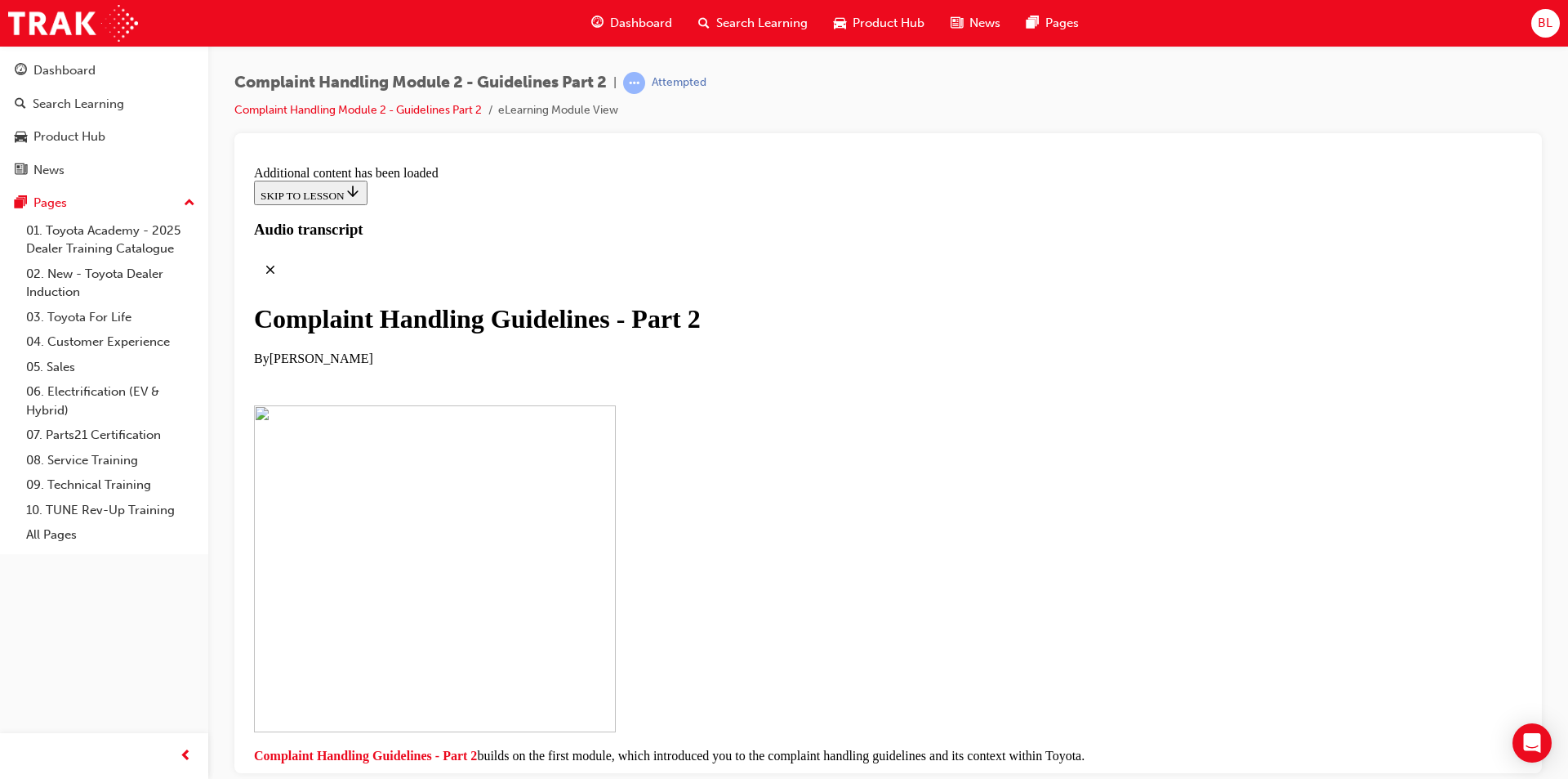
checkbox input "true"
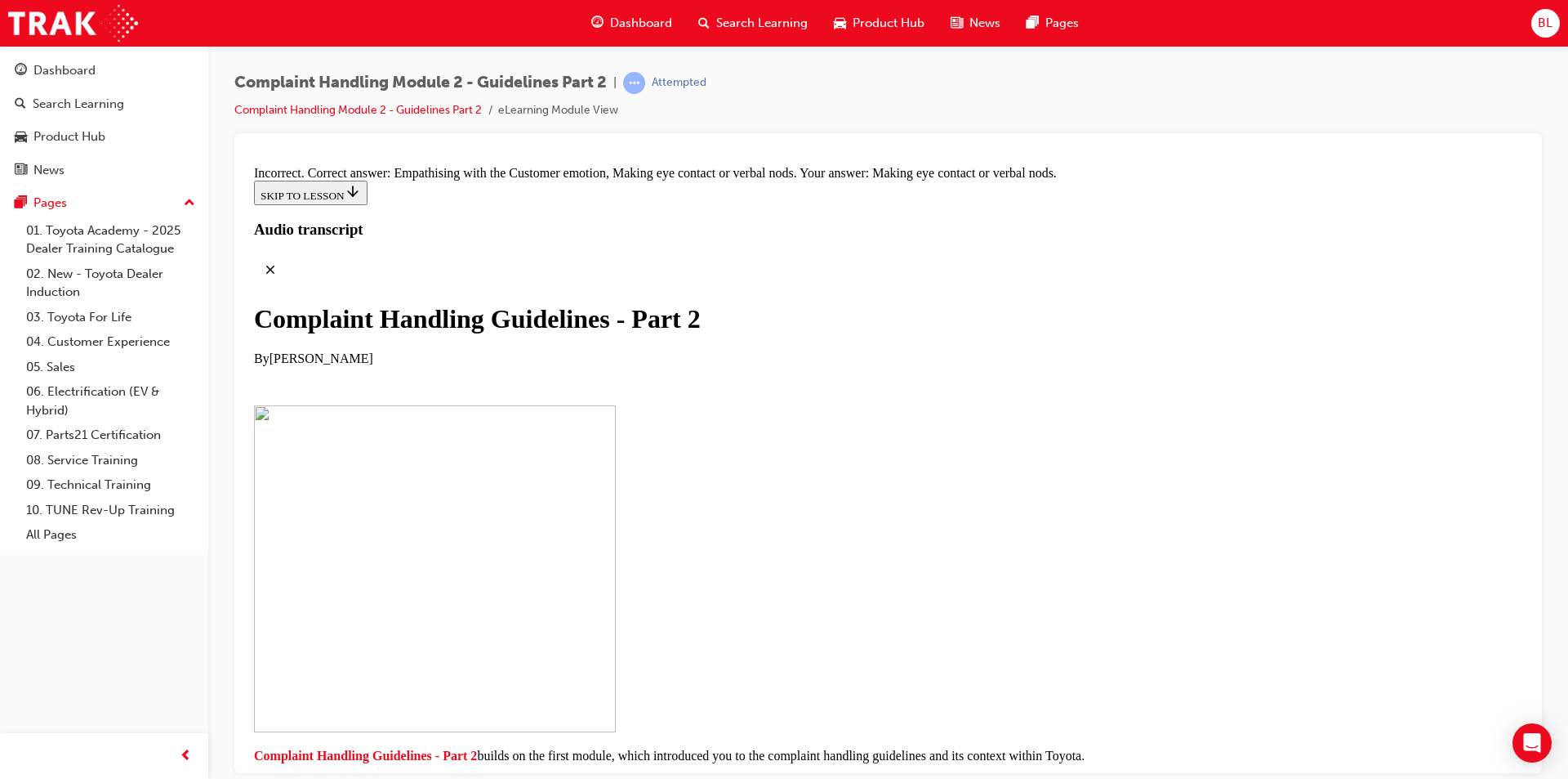
checkbox input "true"
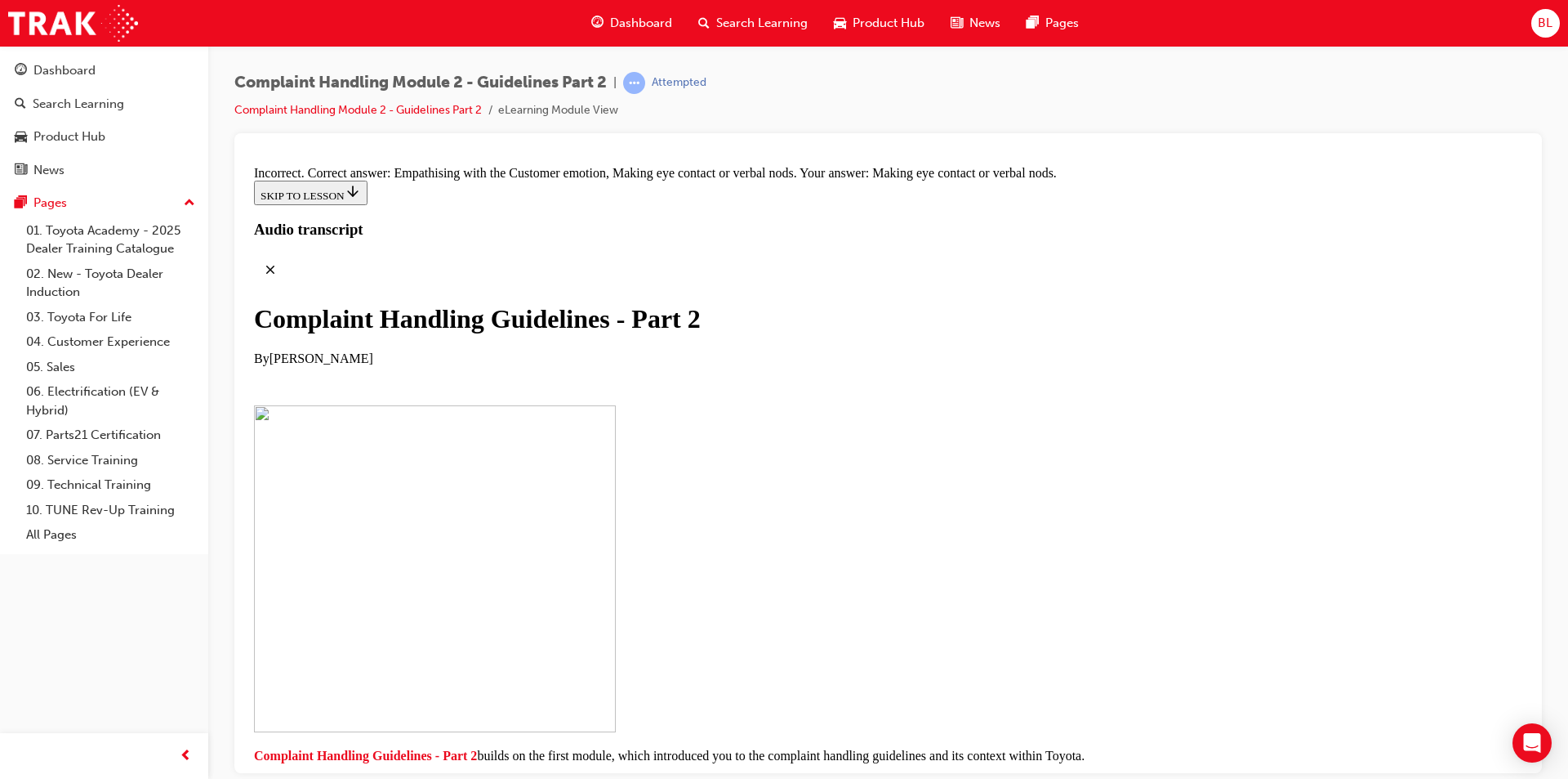
checkbox input "false"
drag, startPoint x: 781, startPoint y: 673, endPoint x: 1062, endPoint y: 268, distance: 492.9
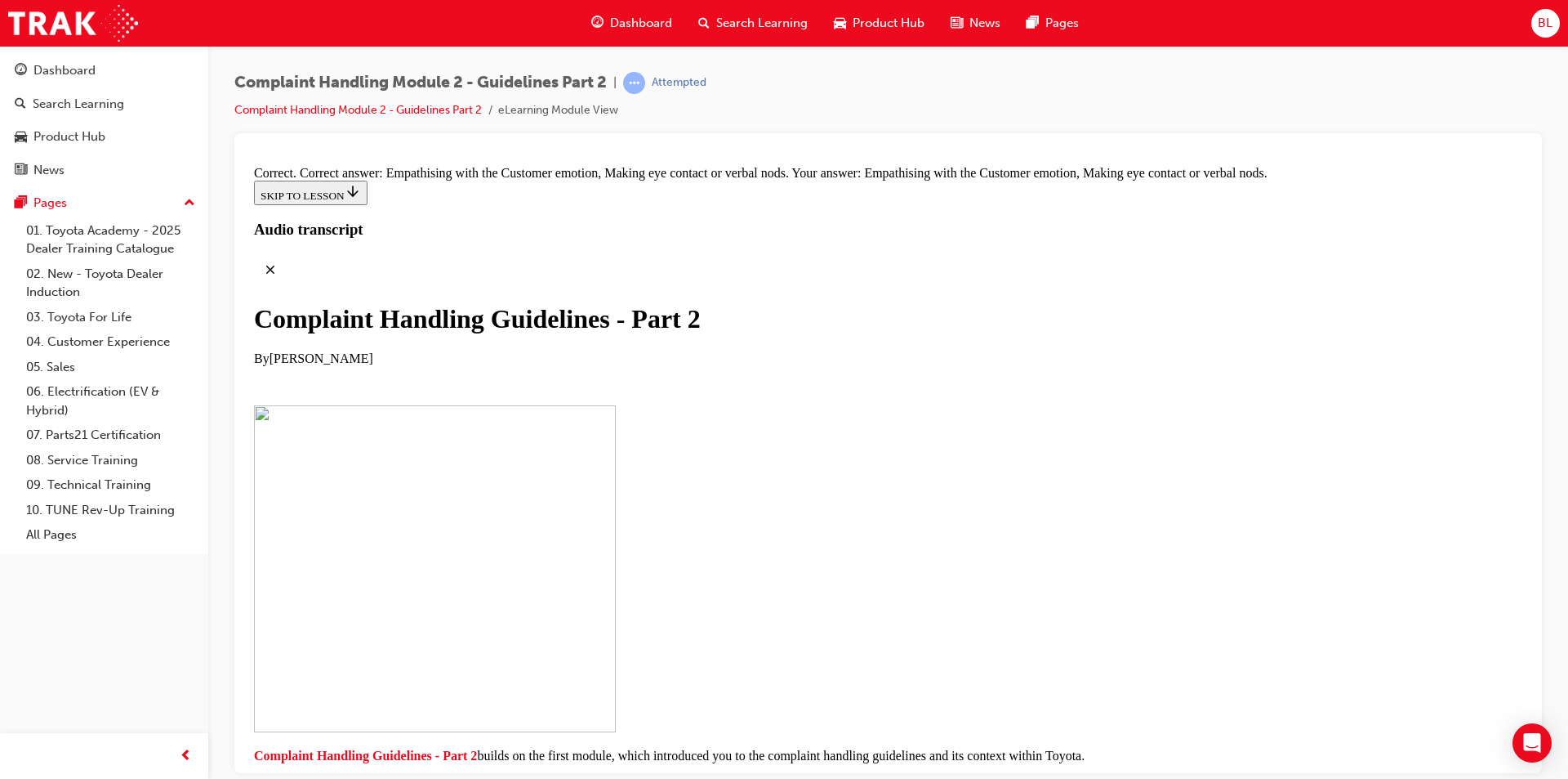
drag, startPoint x: 753, startPoint y: 680, endPoint x: 1028, endPoint y: 313, distance: 458.6
drag, startPoint x: 830, startPoint y: 601, endPoint x: 1114, endPoint y: 415, distance: 339.5
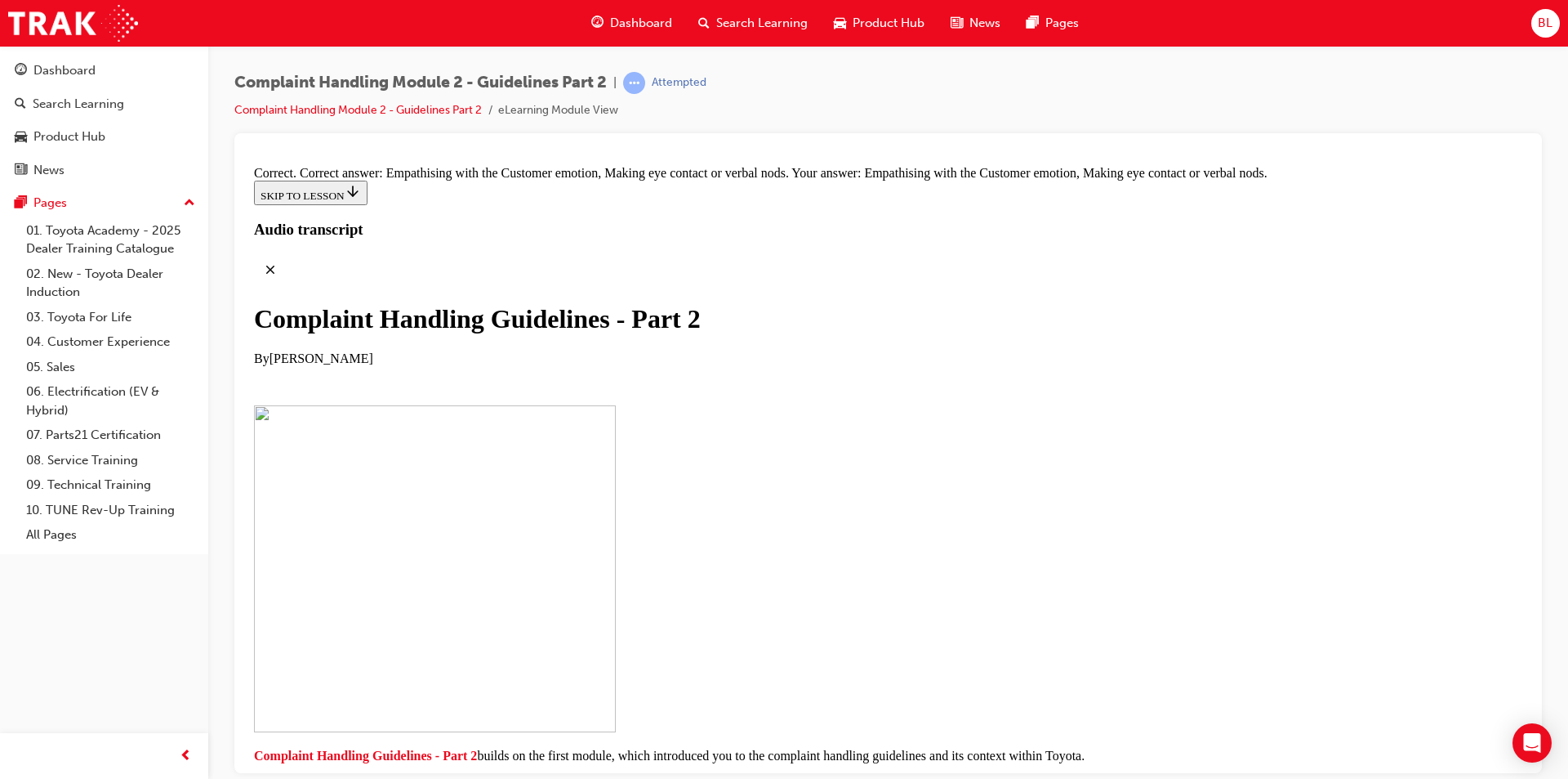
scroll to position [11506, 0]
drag, startPoint x: 789, startPoint y: 433, endPoint x: 1032, endPoint y: 430, distance: 243.0
drag, startPoint x: 816, startPoint y: 685, endPoint x: 1090, endPoint y: 482, distance: 341.0
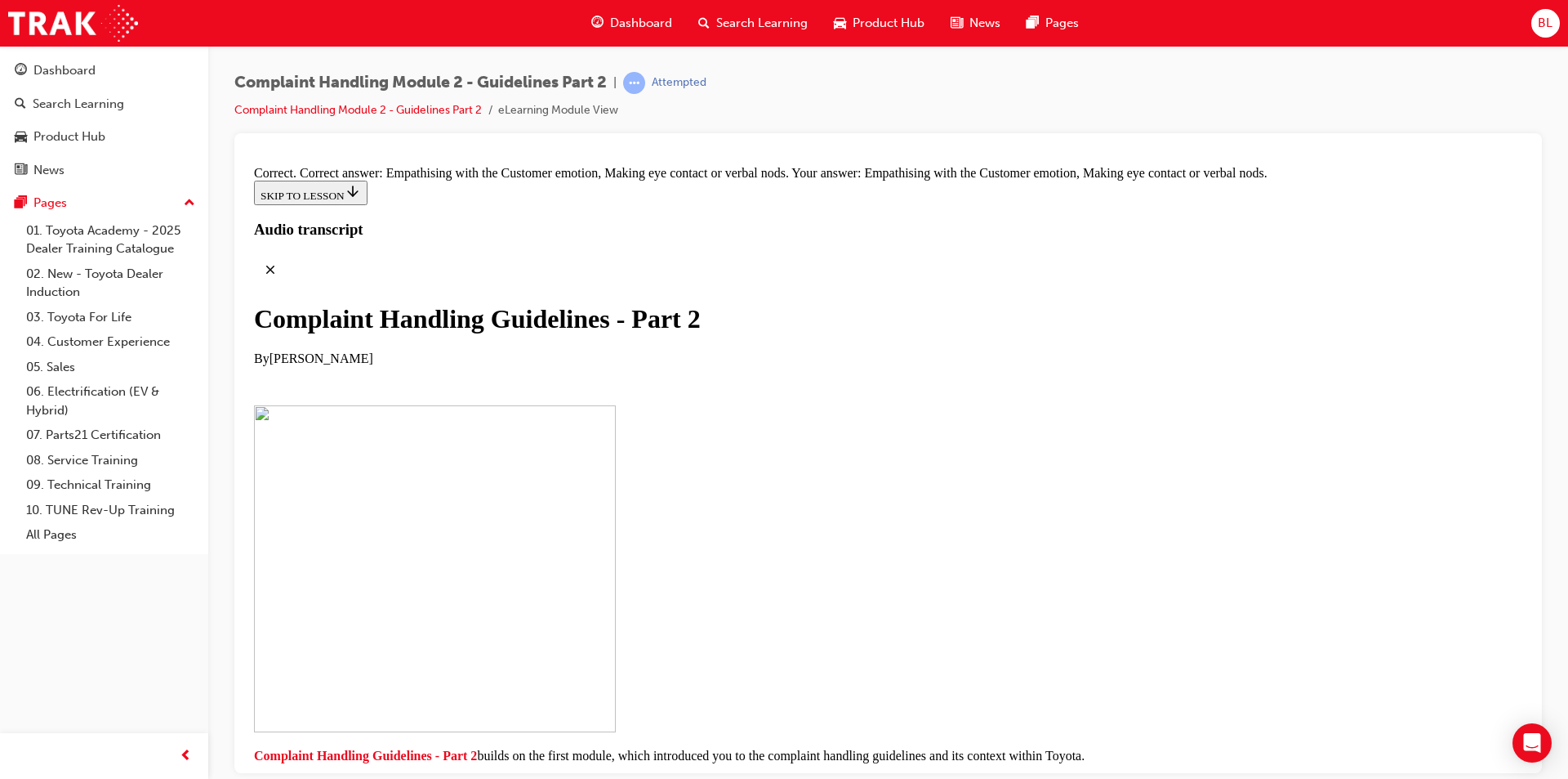
drag, startPoint x: 752, startPoint y: 680, endPoint x: 1015, endPoint y: 611, distance: 271.9
drag, startPoint x: 802, startPoint y: 661, endPoint x: 1076, endPoint y: 678, distance: 274.5
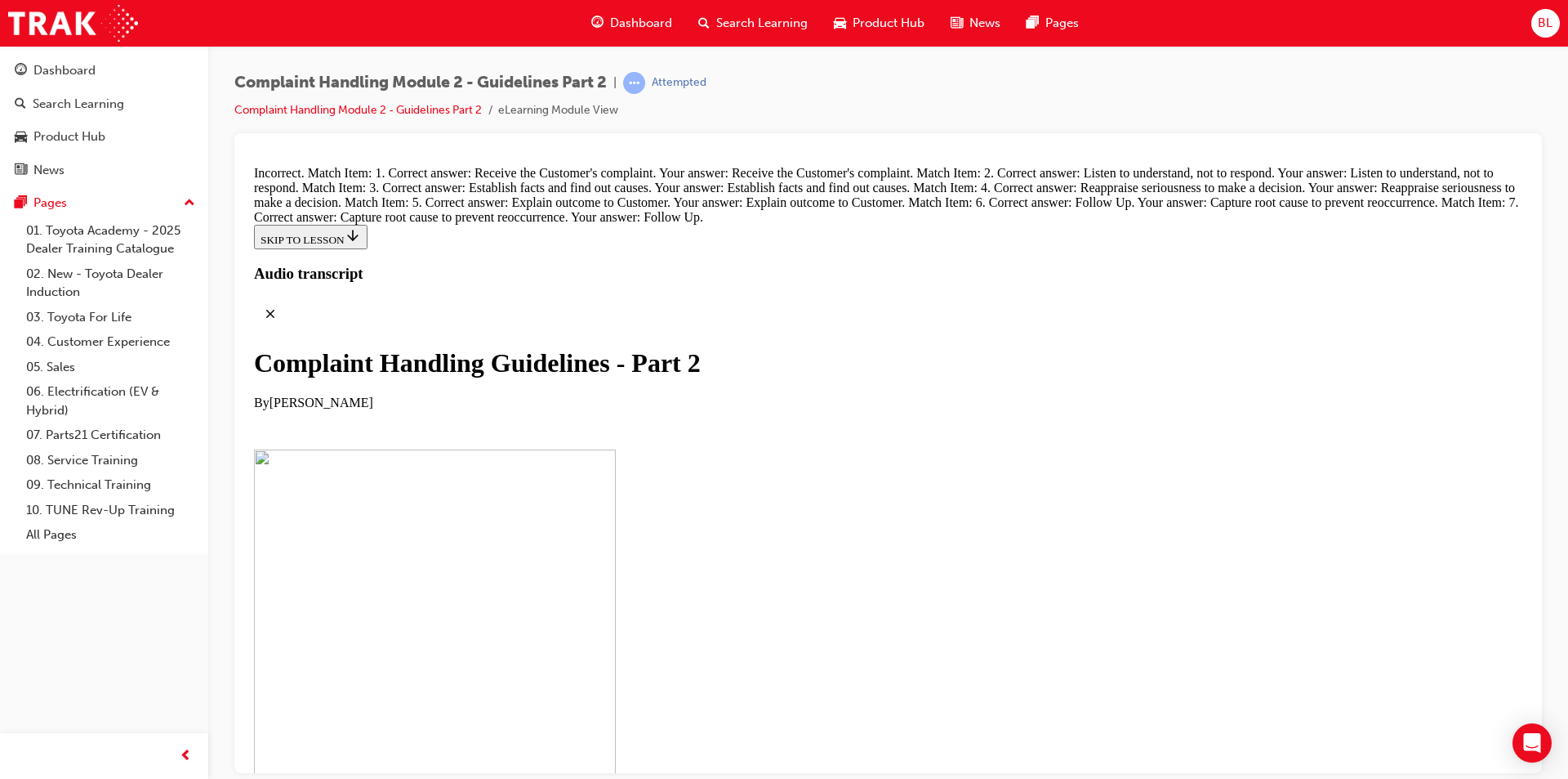
scroll to position [11751, 0]
drag, startPoint x: 814, startPoint y: 658, endPoint x: 1068, endPoint y: 284, distance: 452.1
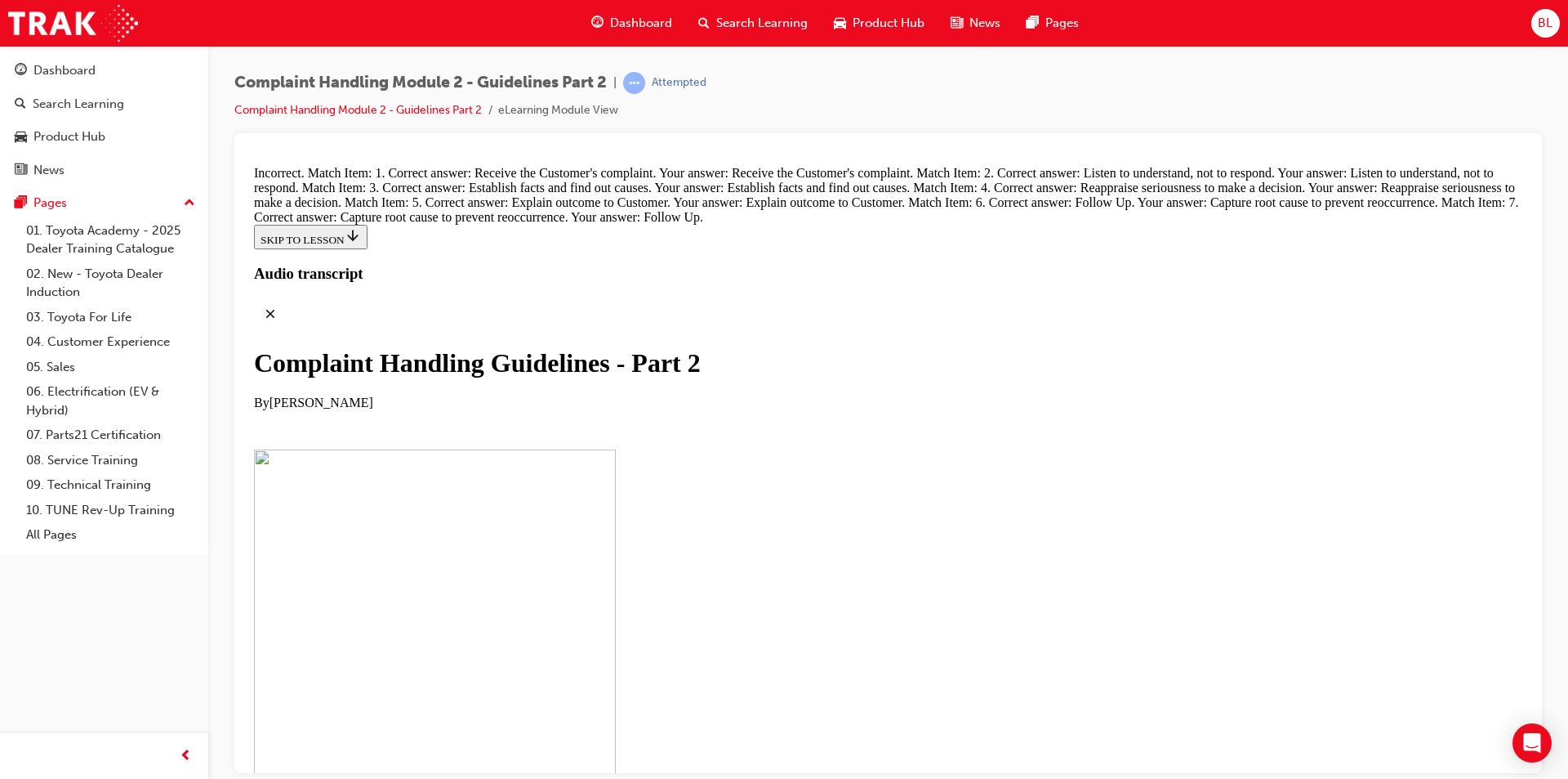
scroll to position [11031, 0]
drag, startPoint x: 821, startPoint y: 511, endPoint x: 1353, endPoint y: 308, distance: 569.4
drag, startPoint x: 805, startPoint y: 570, endPoint x: 1038, endPoint y: 242, distance: 402.3
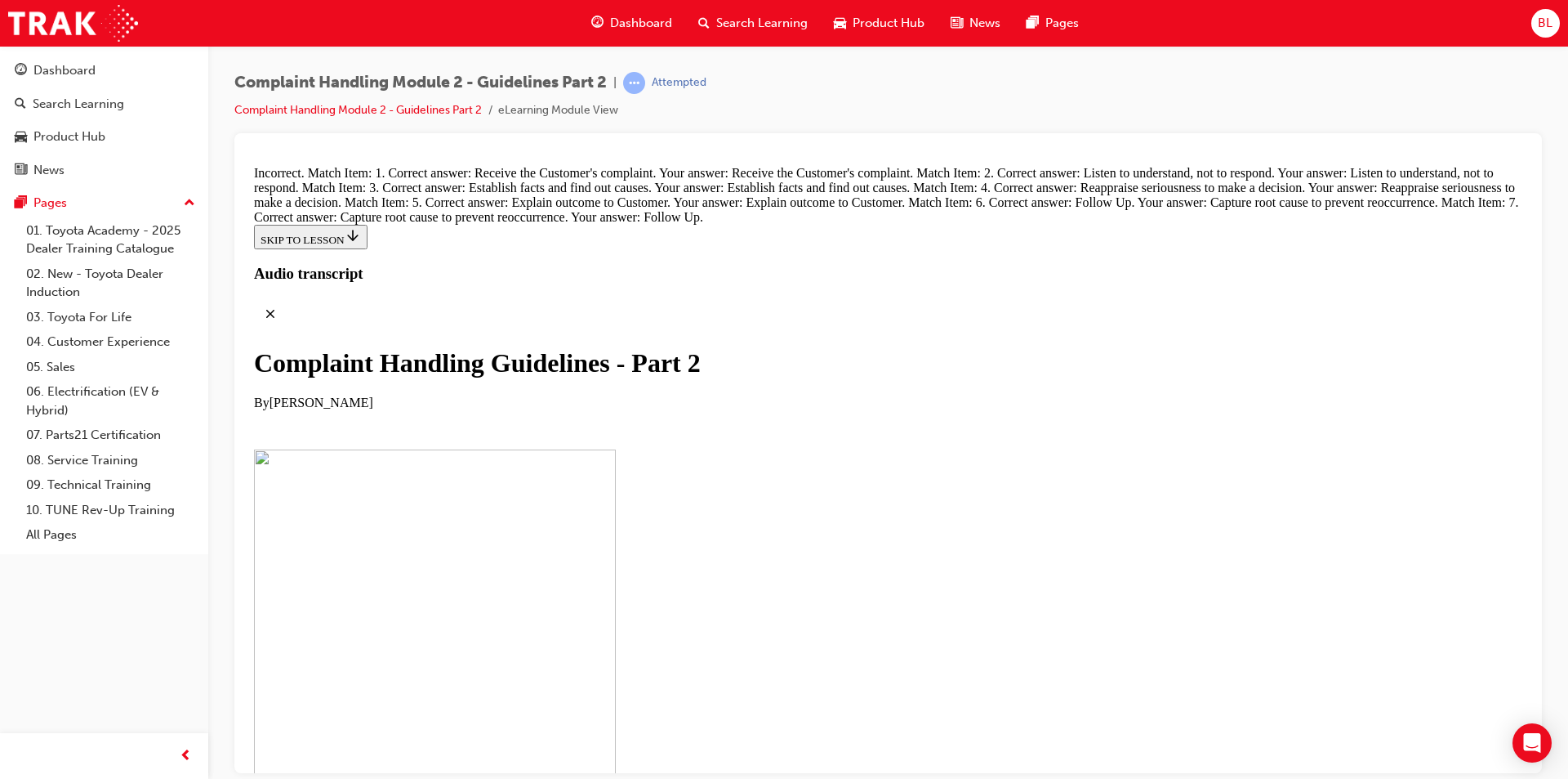
drag, startPoint x: 828, startPoint y: 603, endPoint x: 983, endPoint y: 429, distance: 233.0
drag, startPoint x: 799, startPoint y: 592, endPoint x: 1000, endPoint y: 496, distance: 222.7
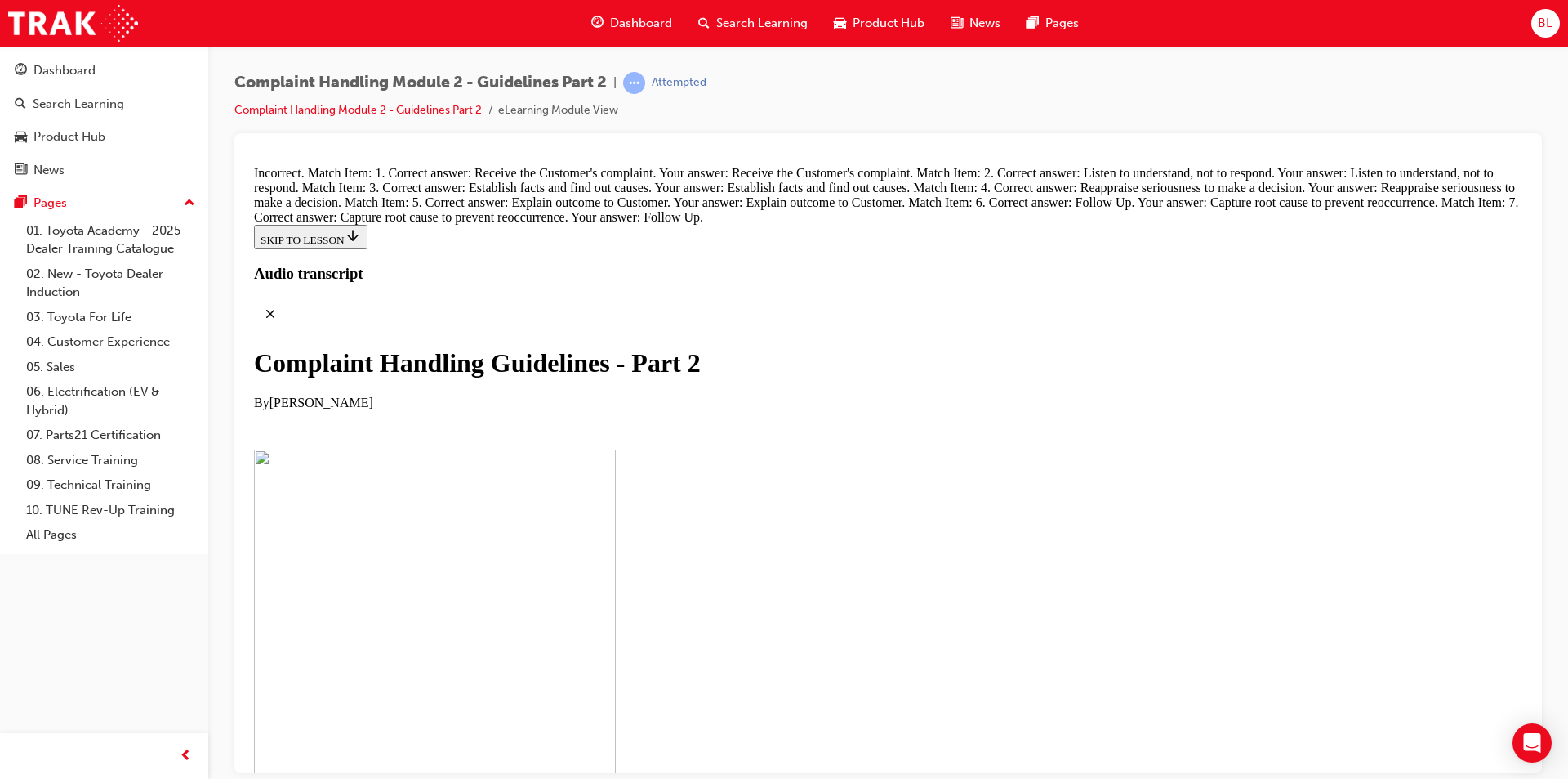
drag, startPoint x: 851, startPoint y: 678, endPoint x: 1030, endPoint y: 596, distance: 196.9
drag, startPoint x: 829, startPoint y: 663, endPoint x: 985, endPoint y: 662, distance: 156.0
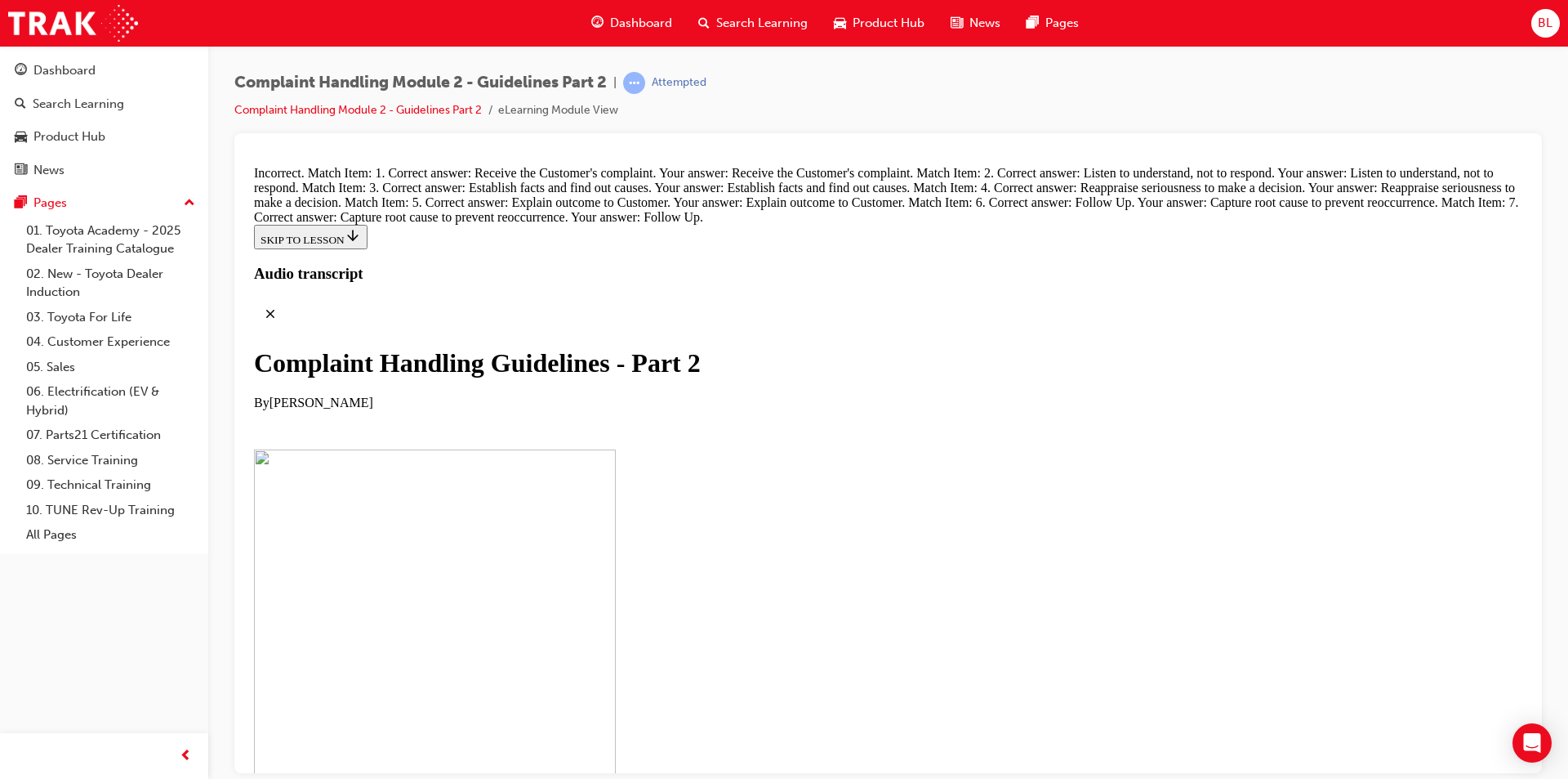
radio input "true"
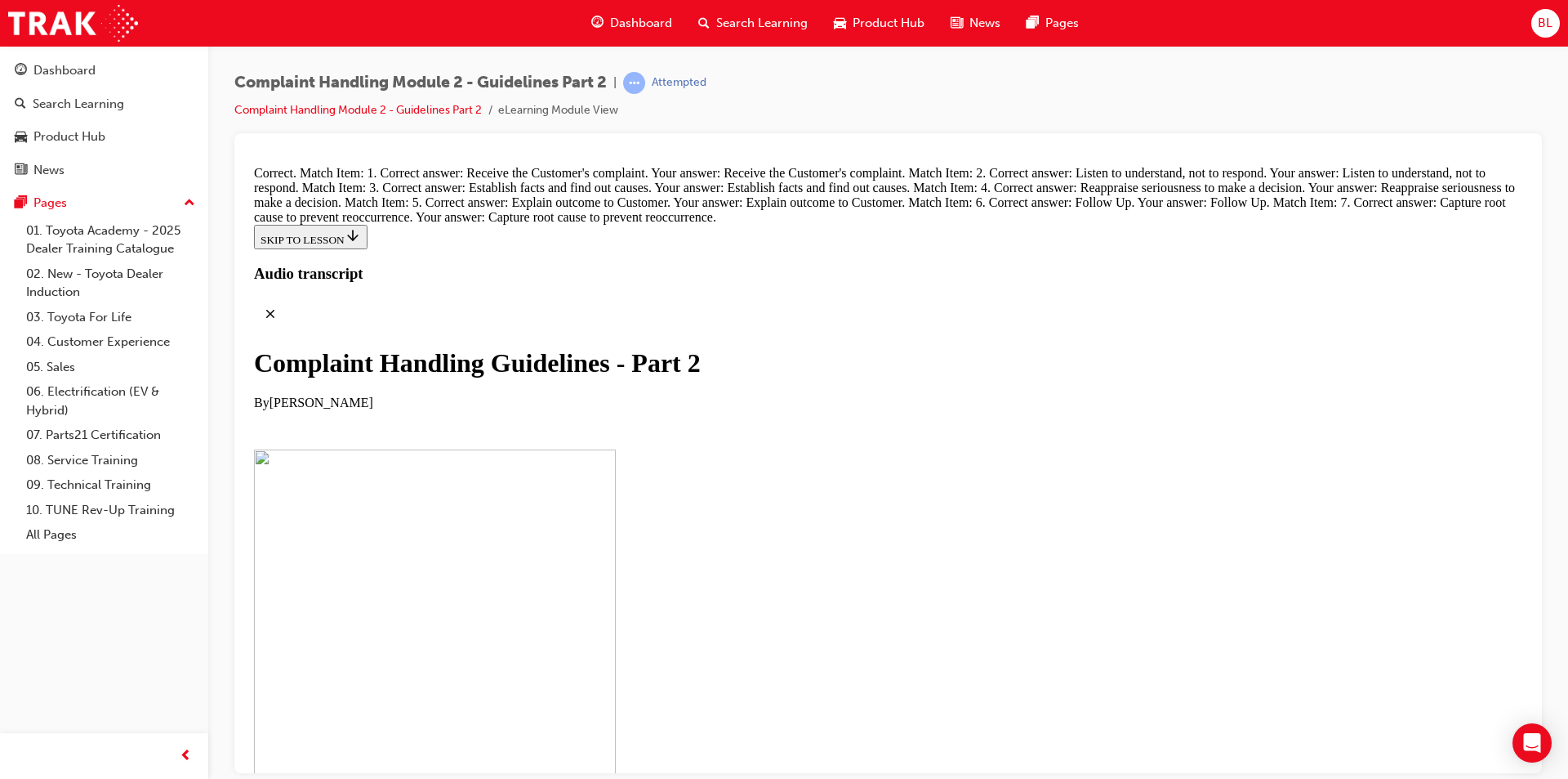
radio input "true"
